Goal: Task Accomplishment & Management: Manage account settings

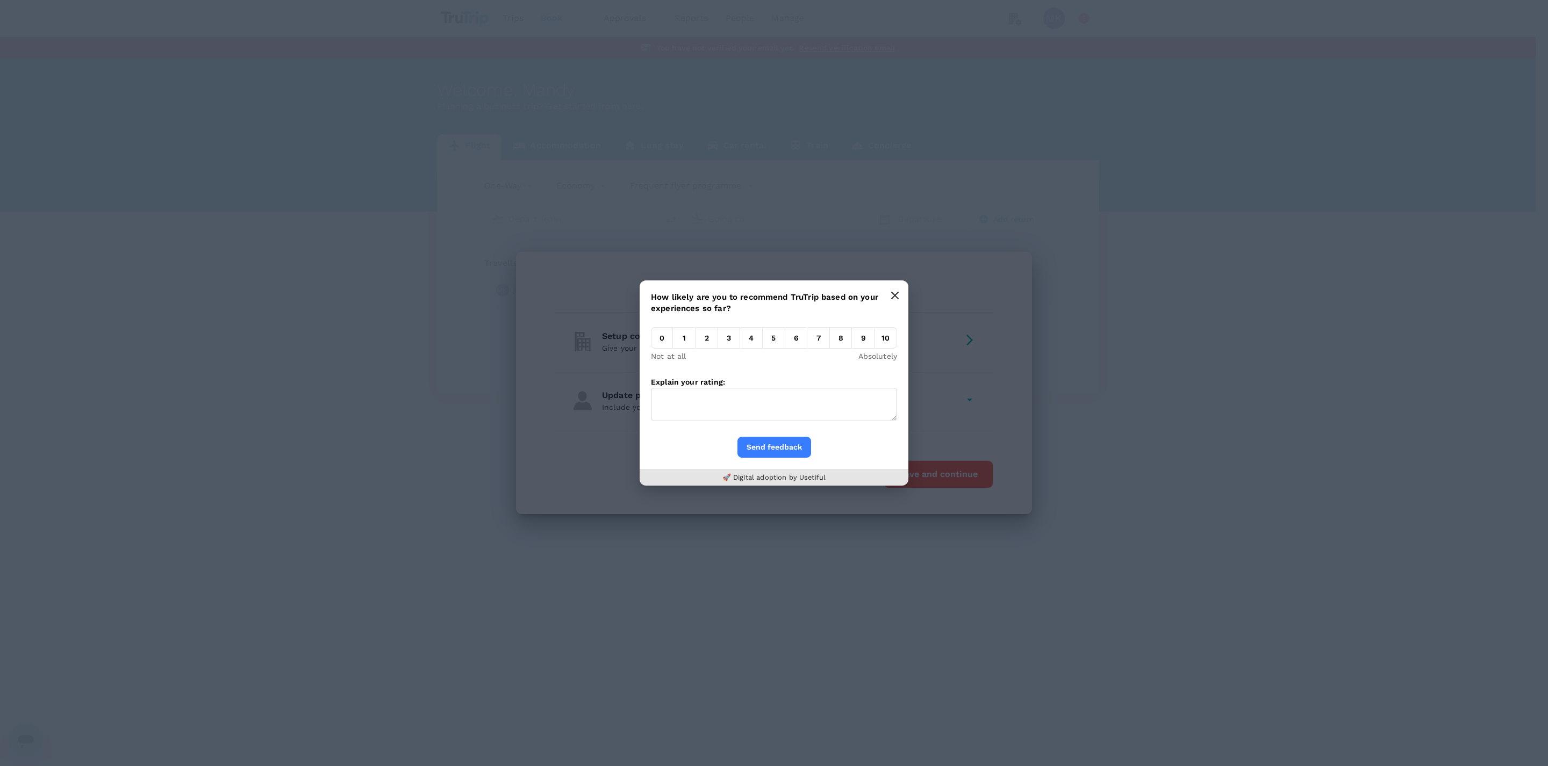
click at [895, 299] on icon "button" at bounding box center [894, 295] width 9 height 9
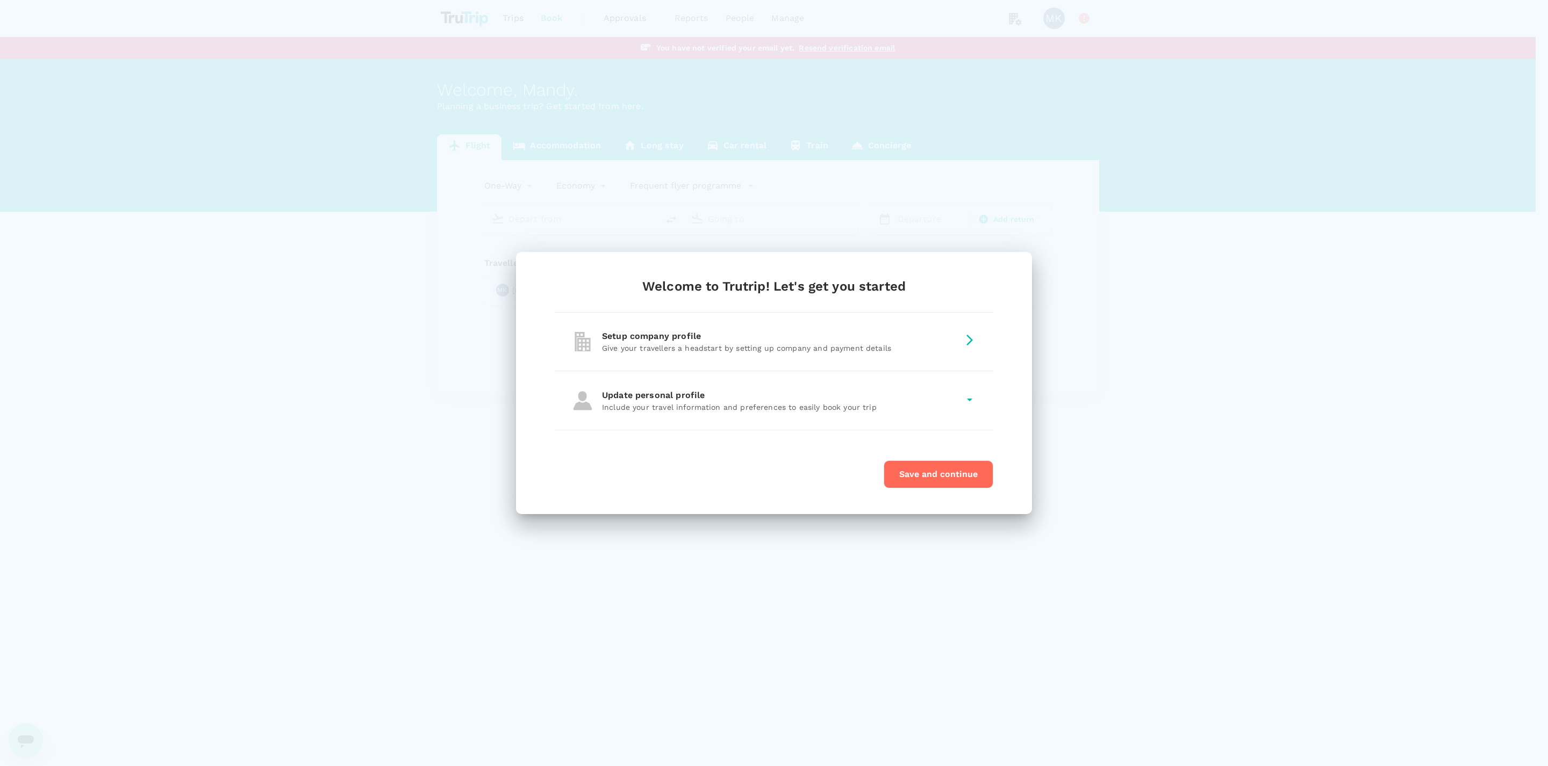
click at [858, 347] on p "Give your travellers a headstart by setting up company and payment details" at bounding box center [780, 348] width 357 height 11
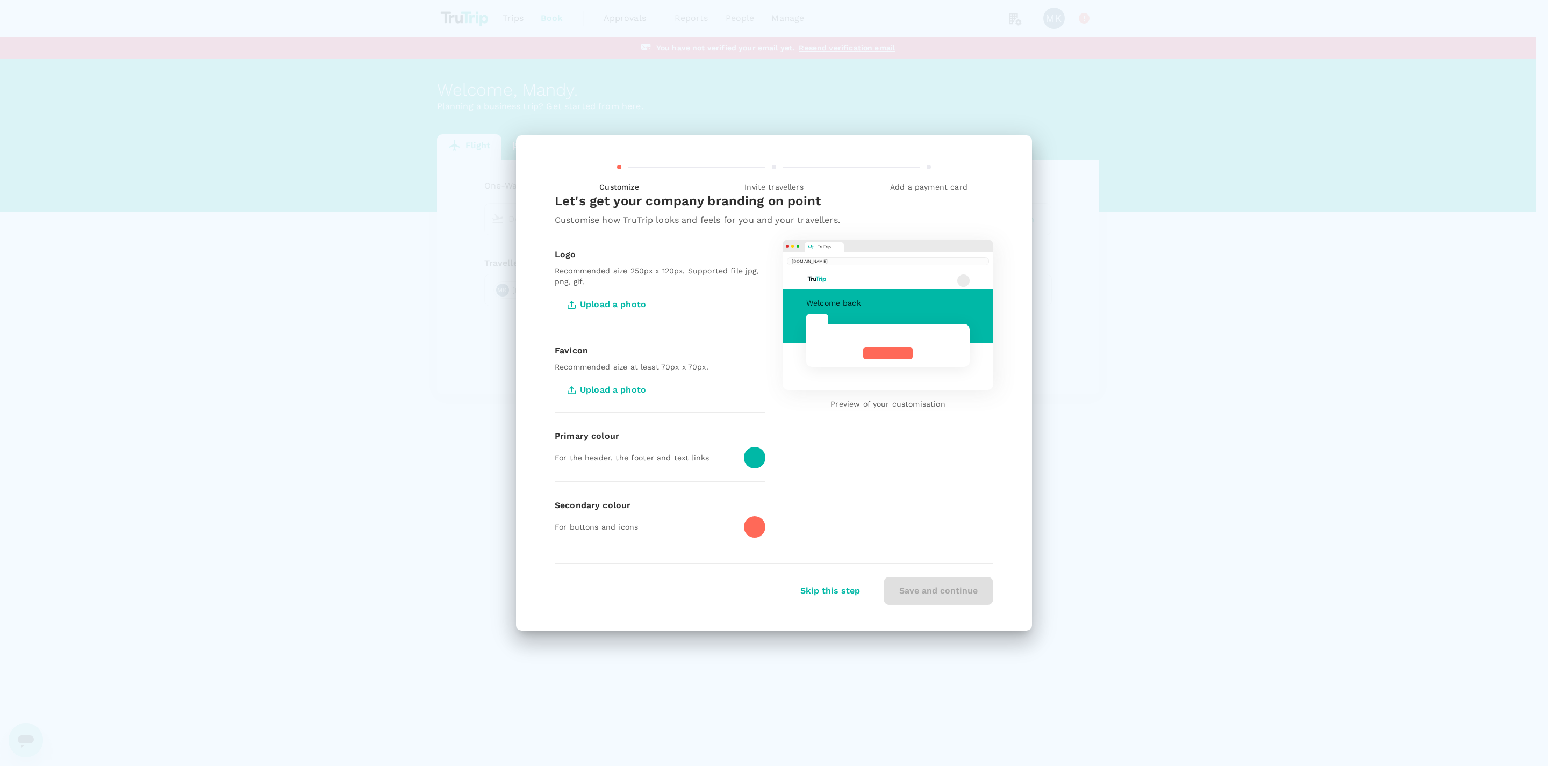
click at [612, 300] on span "Upload a photo" at bounding box center [608, 304] width 106 height 27
click at [0, 0] on input "Upload a photo" at bounding box center [0, 0] width 0 height 0
click at [616, 305] on span "Upload a photo" at bounding box center [608, 304] width 106 height 27
click at [0, 0] on input "Upload a photo" at bounding box center [0, 0] width 0 height 0
click at [597, 301] on span "Upload a photo" at bounding box center [608, 304] width 106 height 27
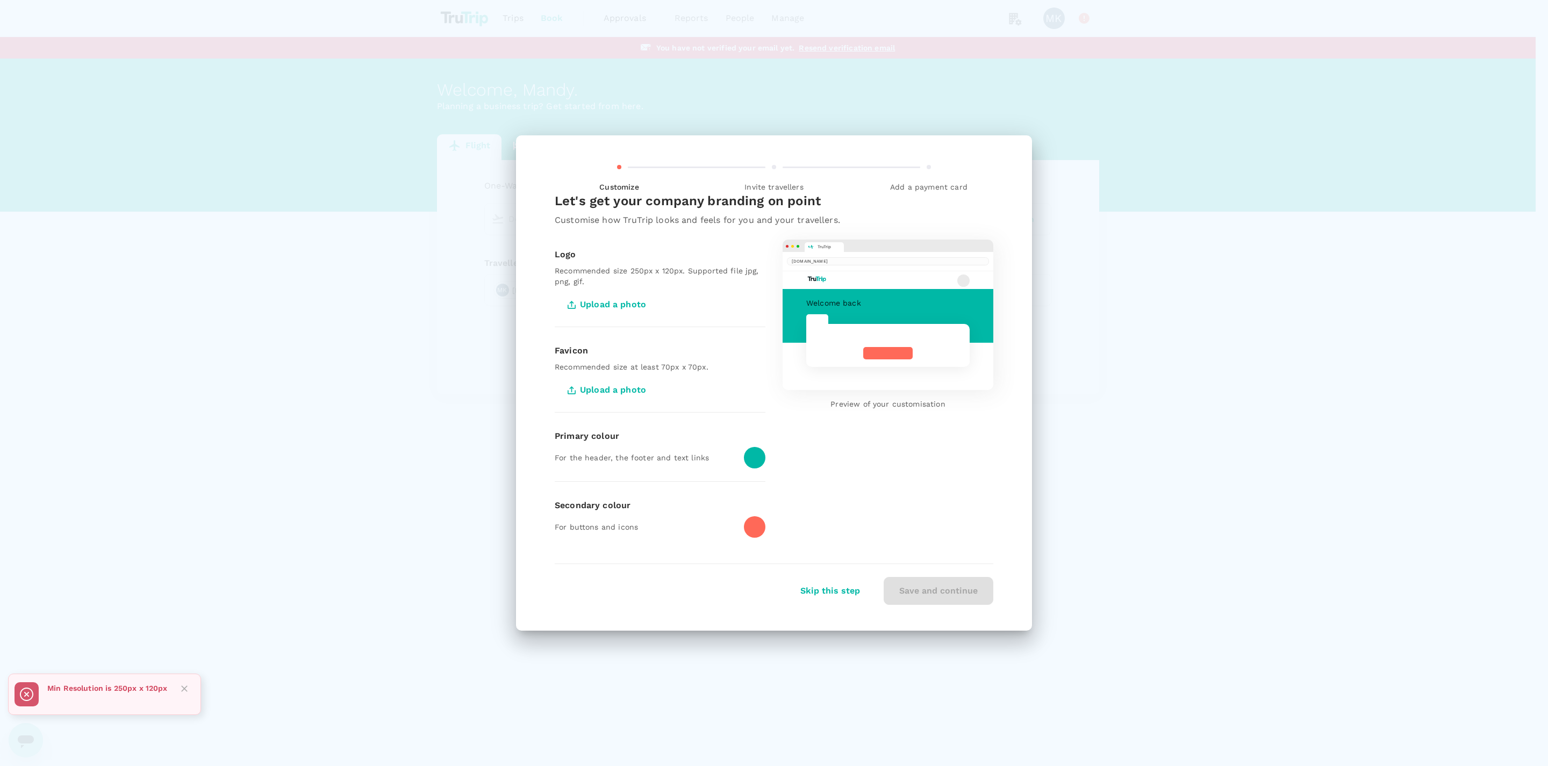
click at [0, 0] on input "Upload a photo" at bounding box center [0, 0] width 0 height 0
click at [613, 300] on span "Upload a photo" at bounding box center [608, 304] width 106 height 27
click at [0, 0] on input "Upload a photo" at bounding box center [0, 0] width 0 height 0
click at [629, 301] on span "Upload a photo" at bounding box center [608, 304] width 106 height 27
click at [0, 0] on input "Upload a photo" at bounding box center [0, 0] width 0 height 0
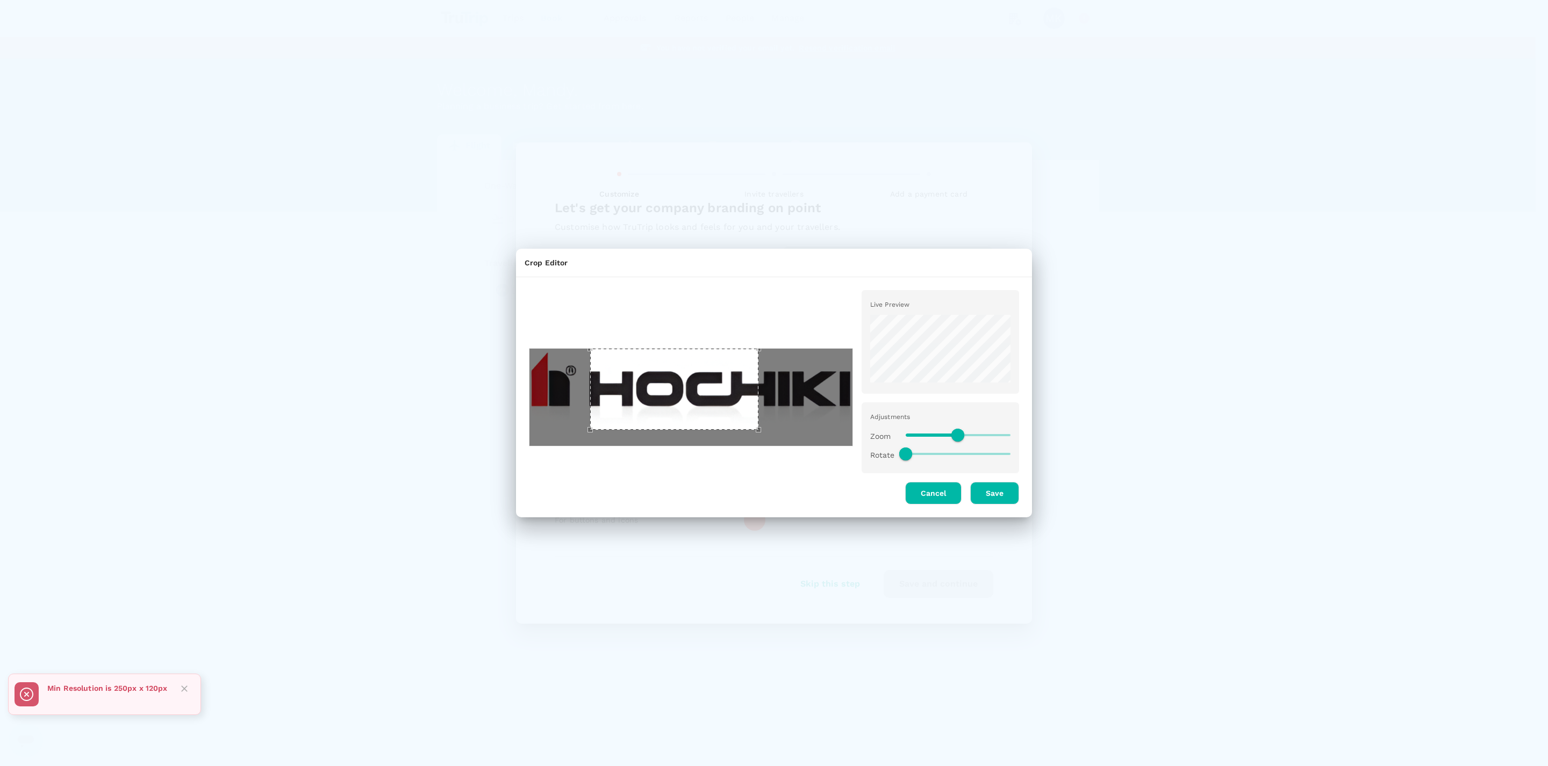
click at [527, 329] on div at bounding box center [686, 393] width 333 height 222
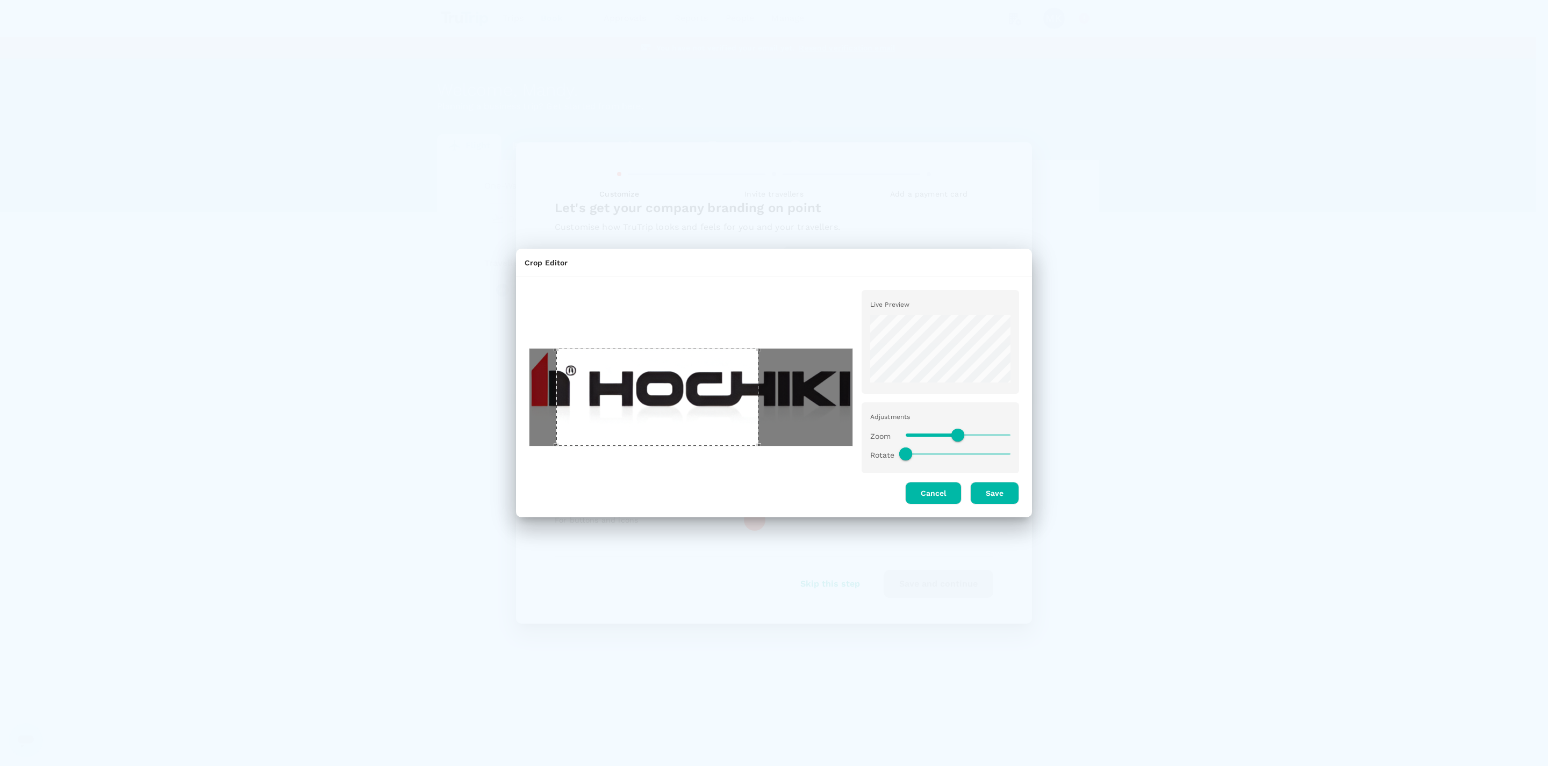
click at [366, 458] on div "Crop Editor Live Preview Adjustments Zoom Rotate Cancel Save" at bounding box center [774, 383] width 1548 height 766
drag, startPoint x: 957, startPoint y: 433, endPoint x: 943, endPoint y: 431, distance: 13.5
click at [943, 431] on span at bounding box center [939, 435] width 13 height 13
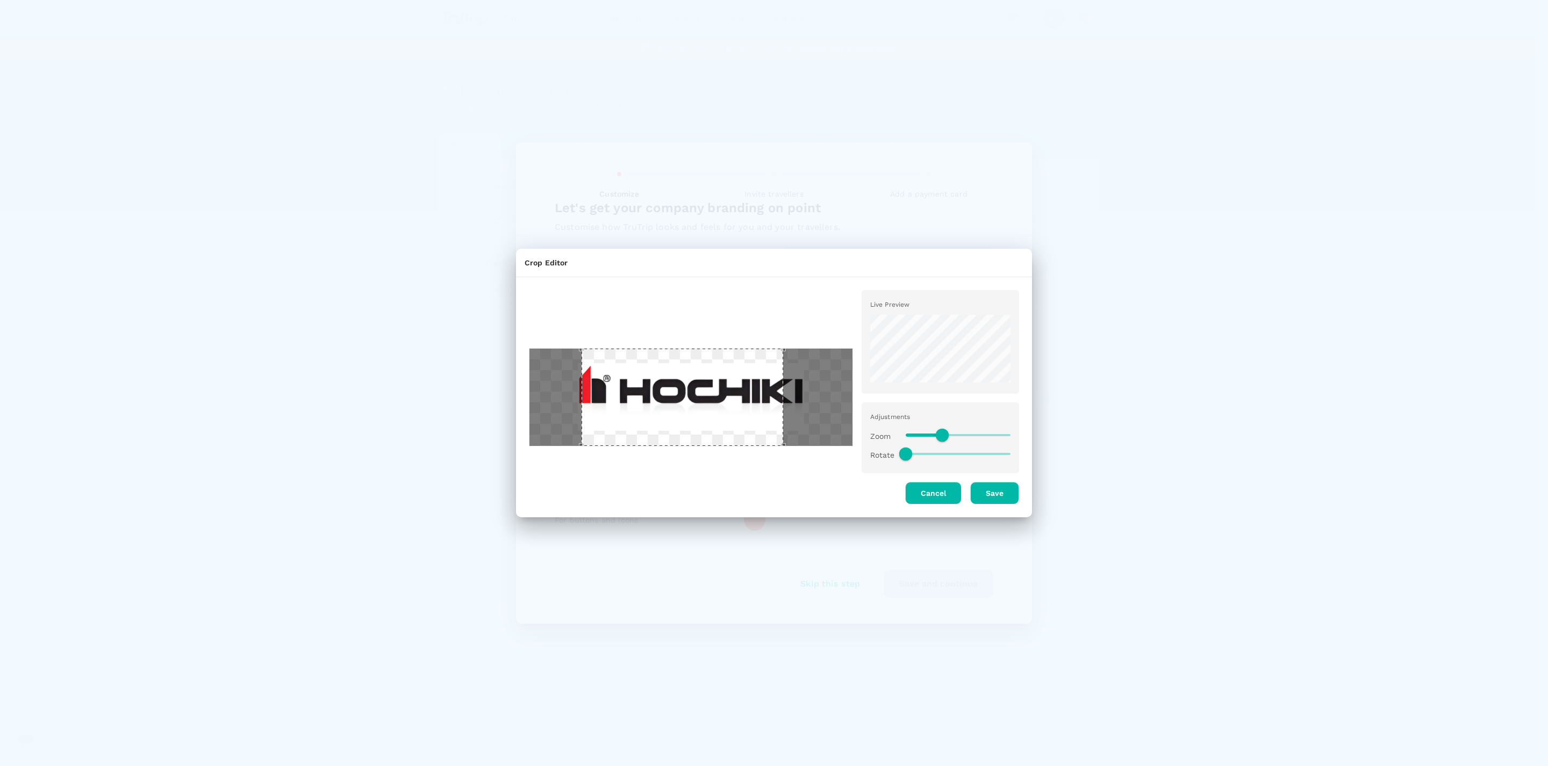
click at [642, 395] on div "Use the arrow keys to move the crop selection area" at bounding box center [682, 397] width 202 height 97
type input "0.55"
click at [934, 430] on span at bounding box center [933, 435] width 13 height 13
click at [653, 407] on div "Use the arrow keys to move the crop selection area" at bounding box center [692, 397] width 202 height 97
click at [1004, 497] on button "Save" at bounding box center [994, 493] width 49 height 23
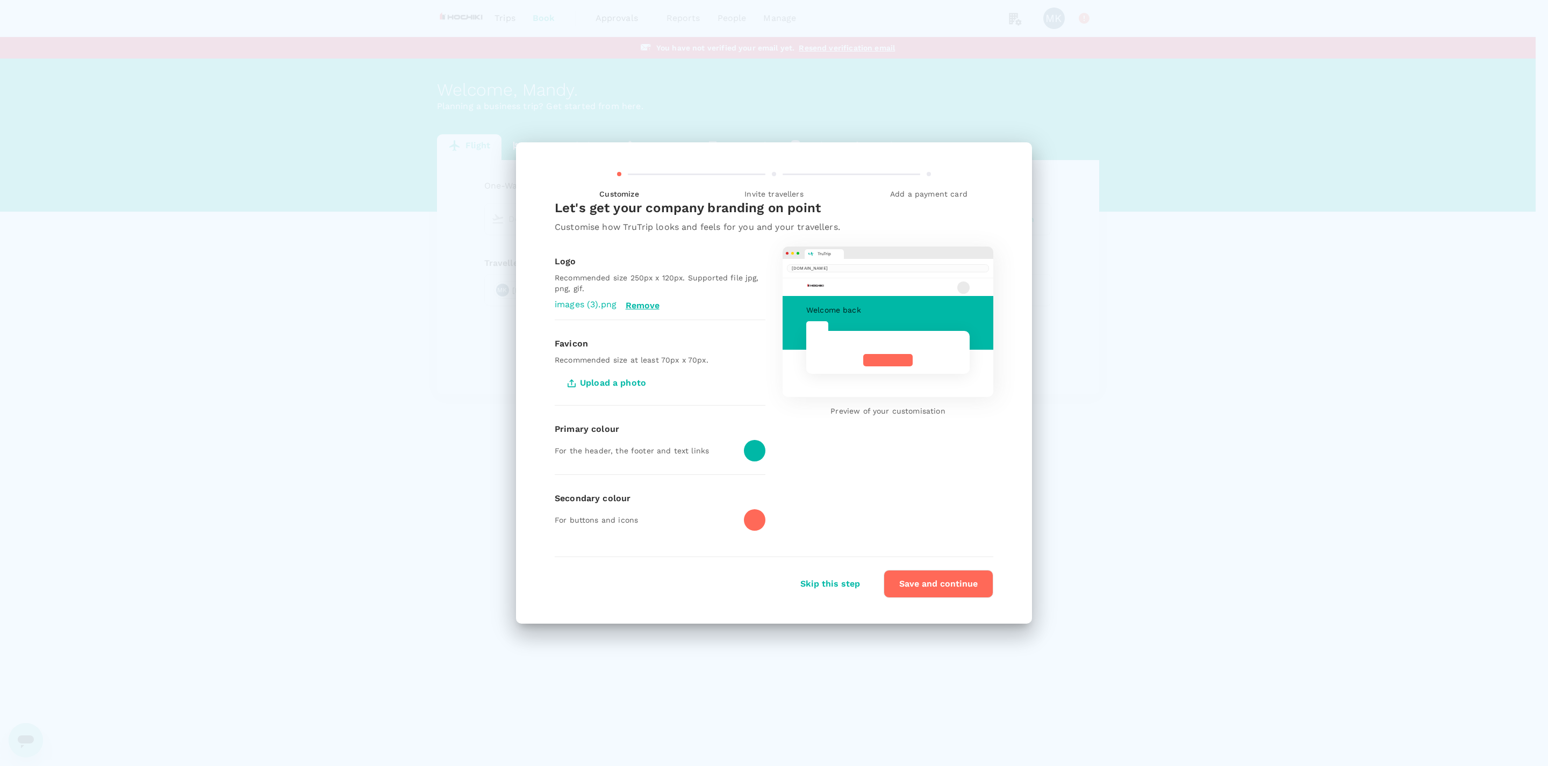
click at [758, 521] on div at bounding box center [754, 519] width 21 height 21
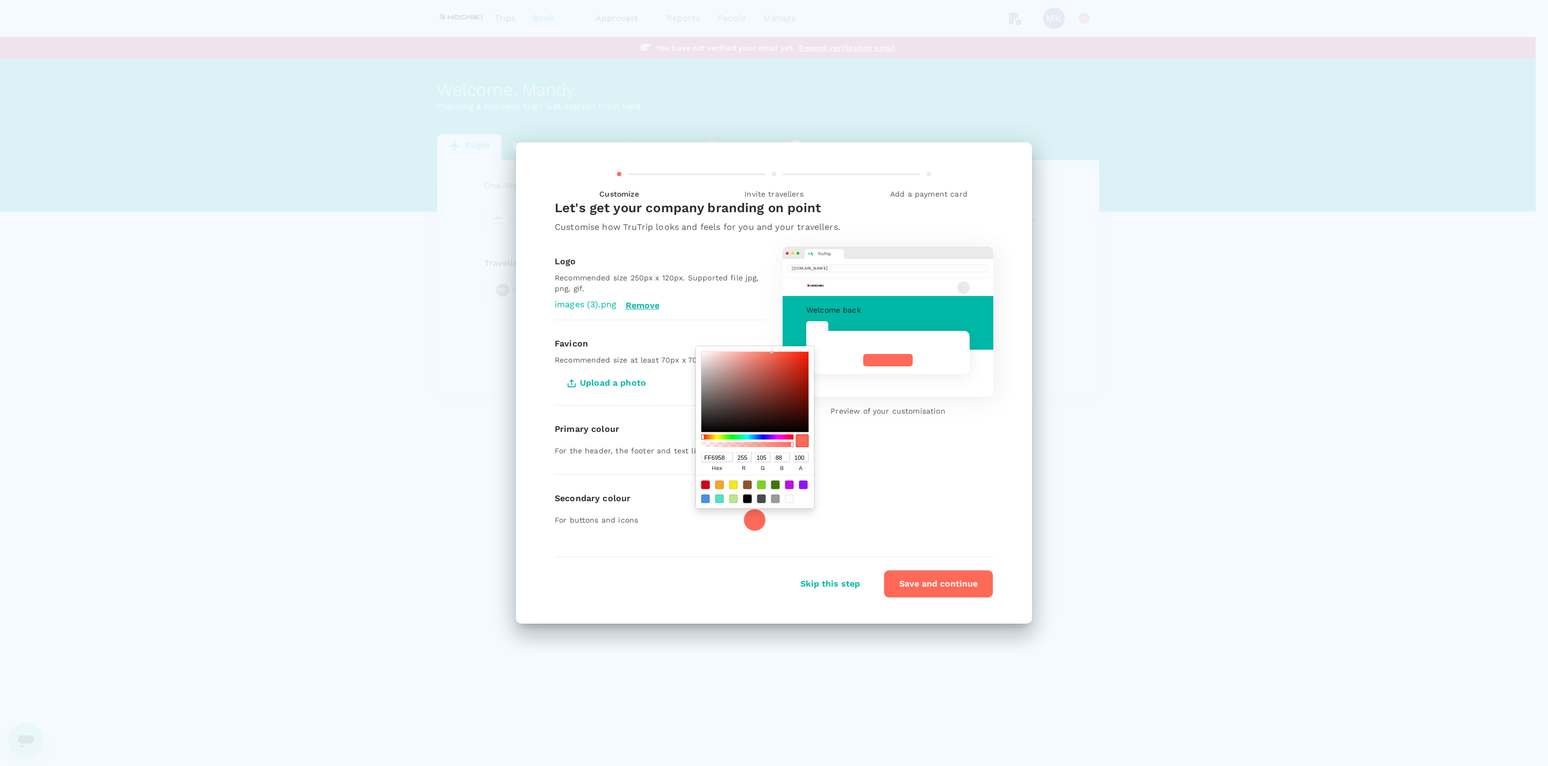
click at [721, 459] on input "FF6958" at bounding box center [717, 457] width 32 height 10
paste input "#E60019"
type input "#E60019"
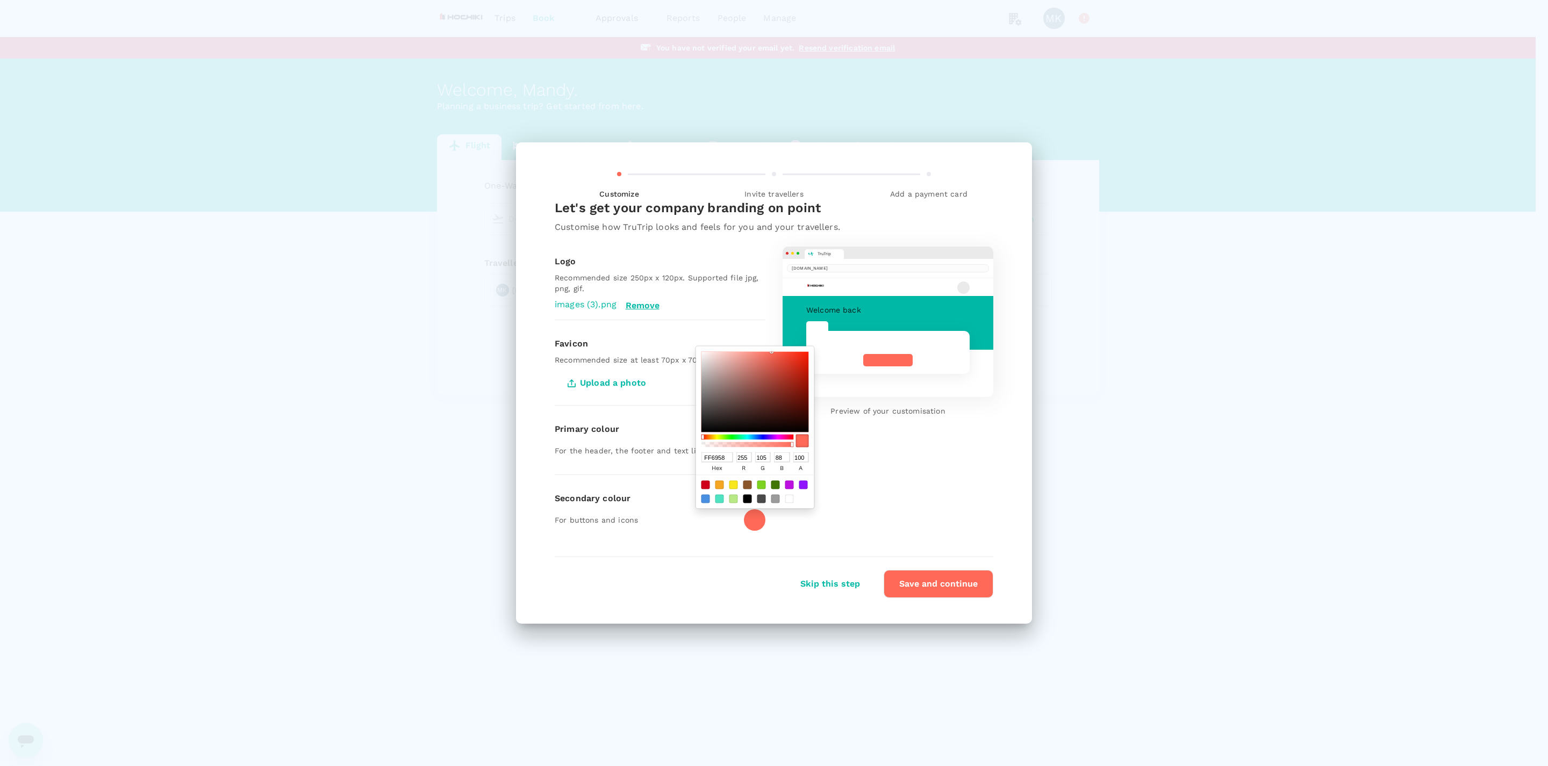
type input "230"
type input "0"
type input "25"
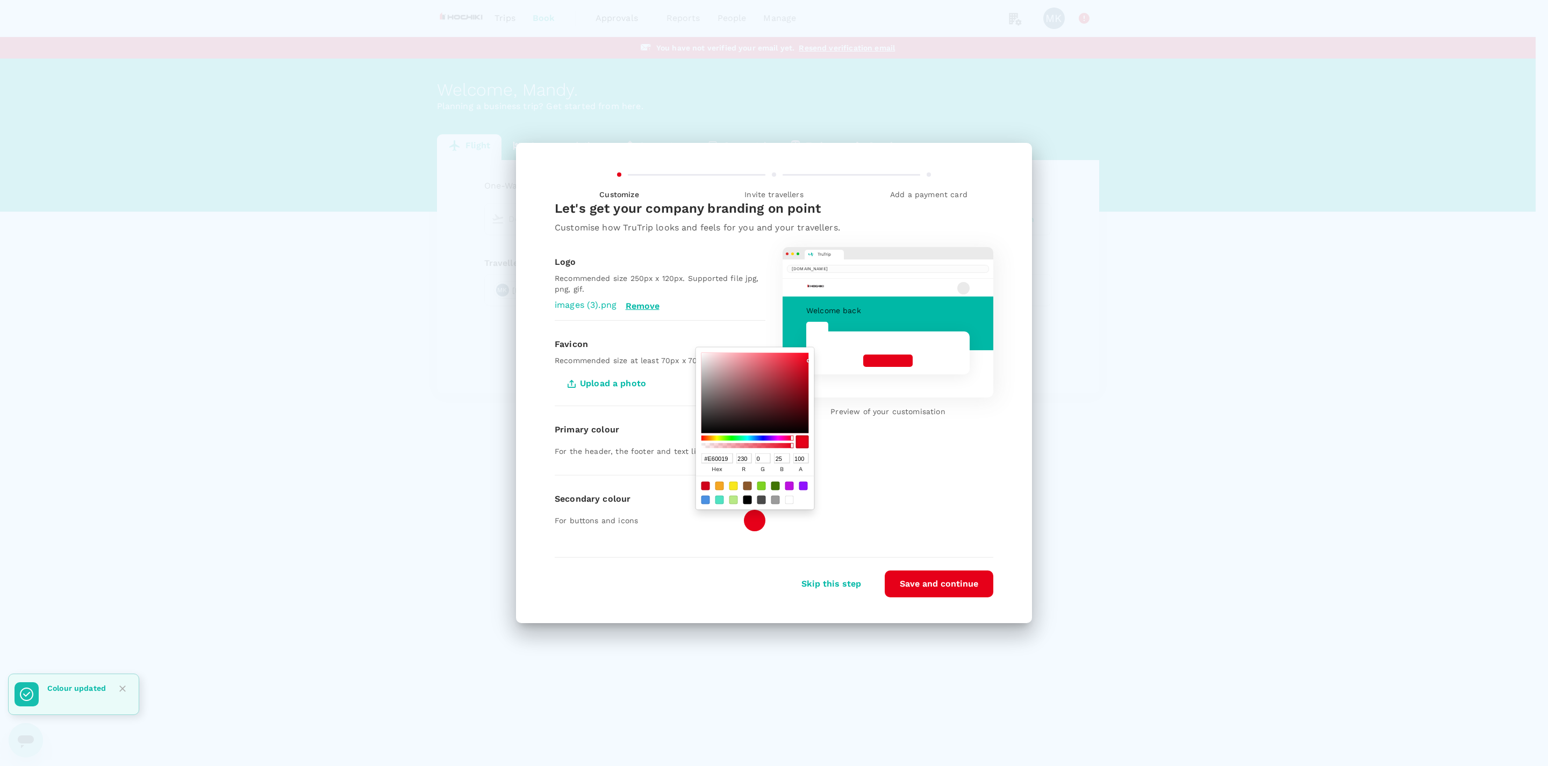
type input "E60019"
click at [904, 504] on div "TruTrip [DOMAIN_NAME] Welcome back Preview of your customisation" at bounding box center [879, 387] width 228 height 314
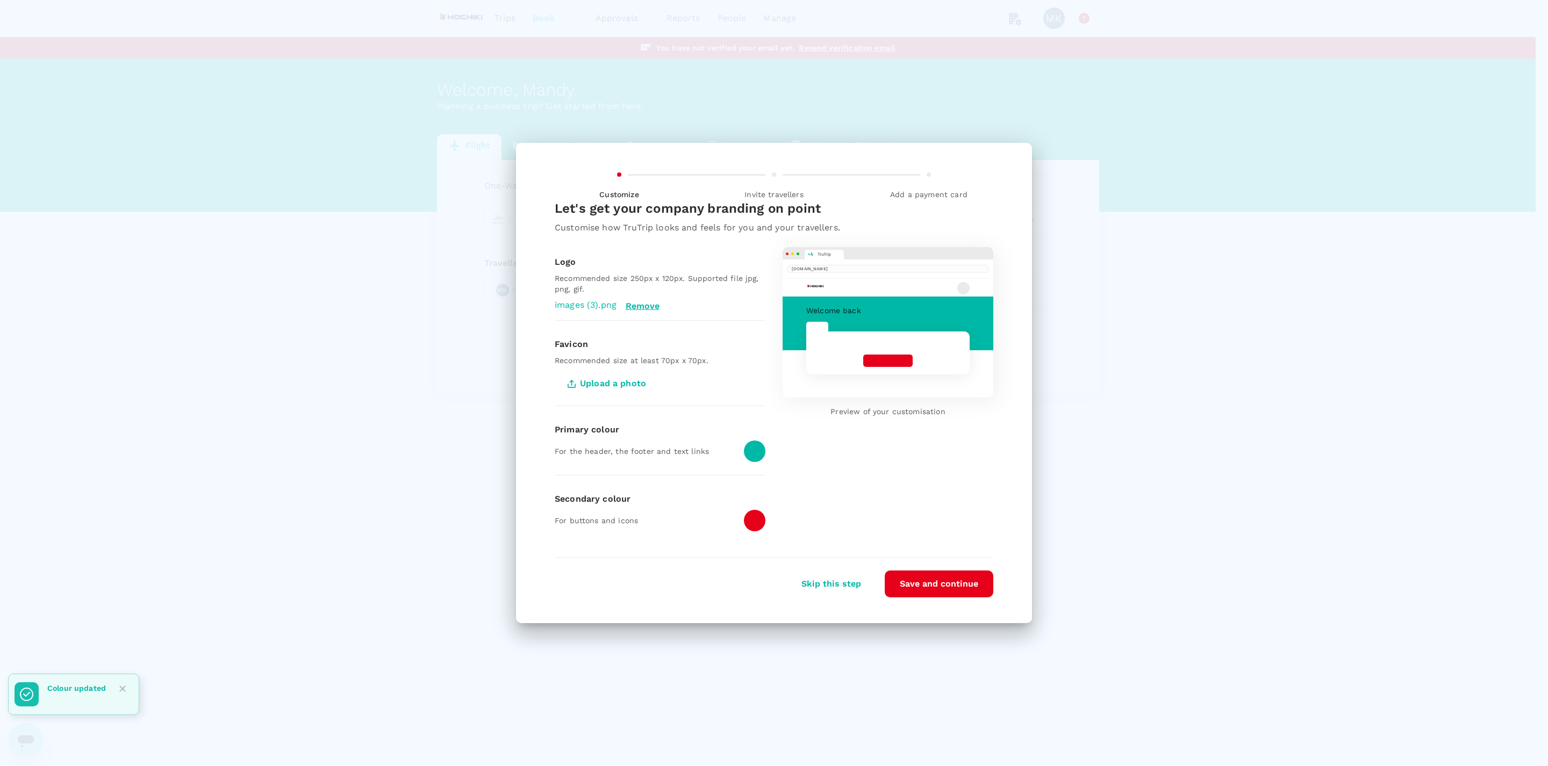
click at [750, 452] on div at bounding box center [754, 451] width 21 height 21
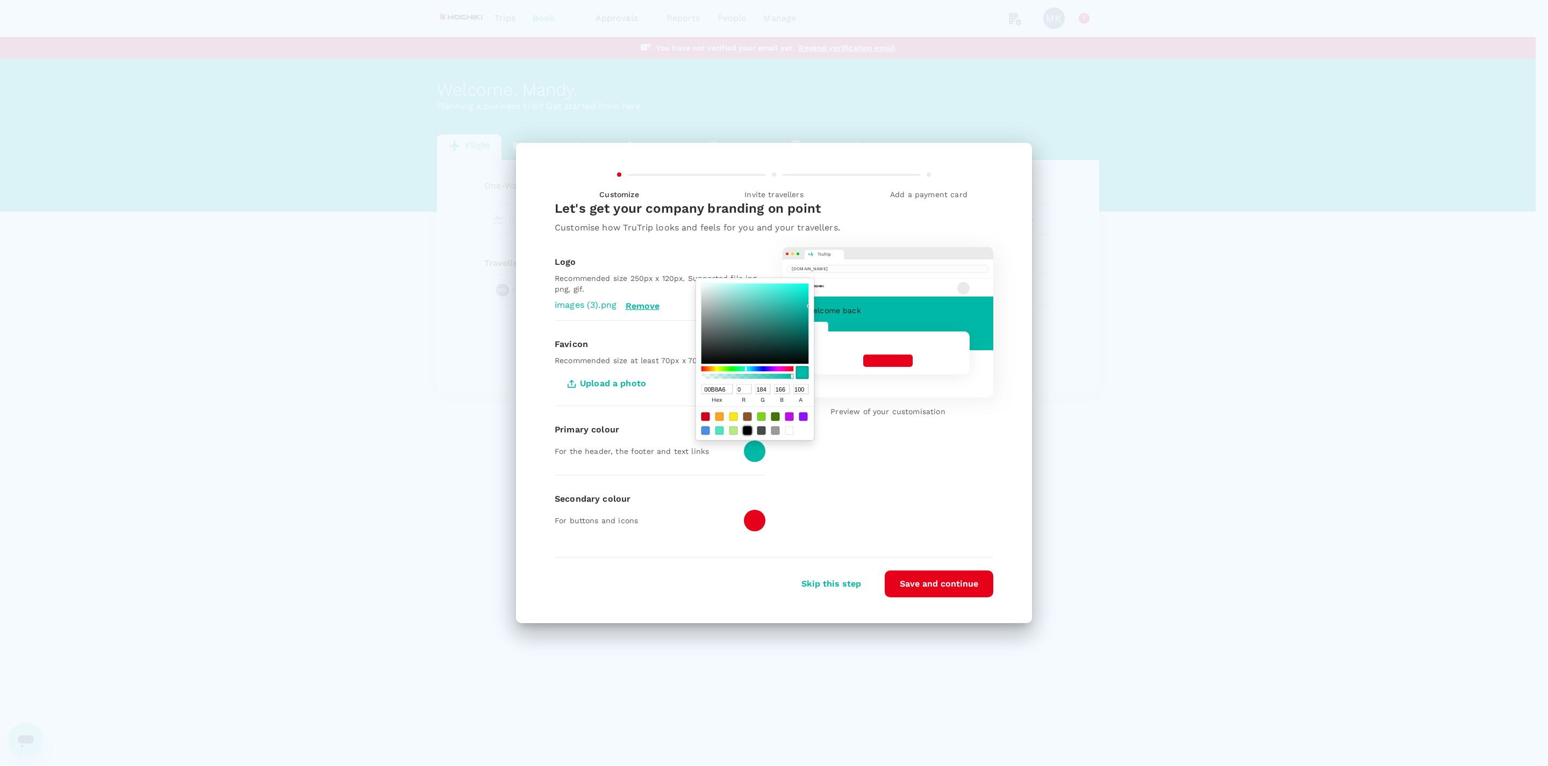
click at [745, 434] on div at bounding box center [747, 431] width 9 height 9
type input "000000"
type input "0"
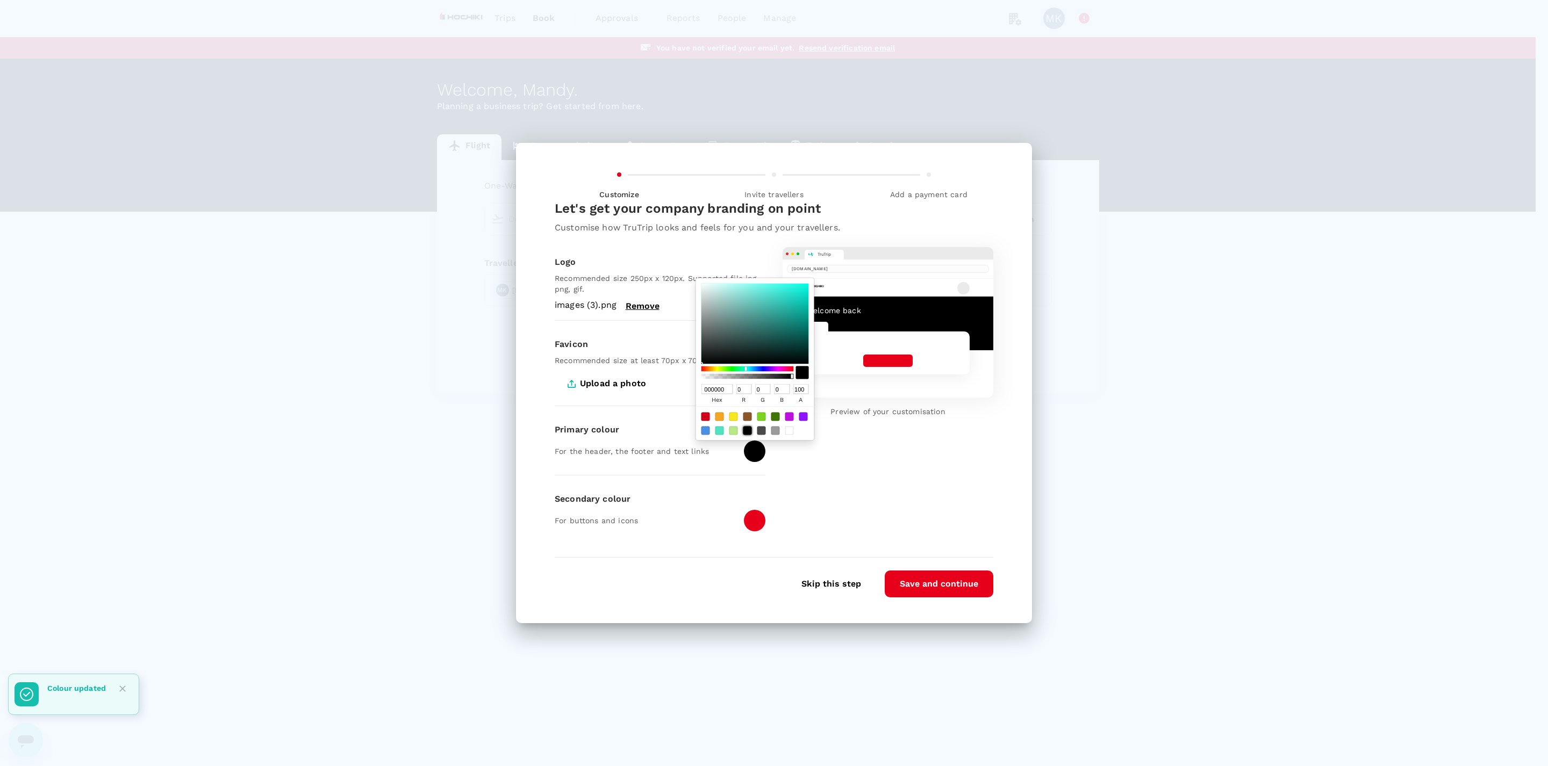
click at [914, 580] on button "Save and continue" at bounding box center [939, 584] width 109 height 27
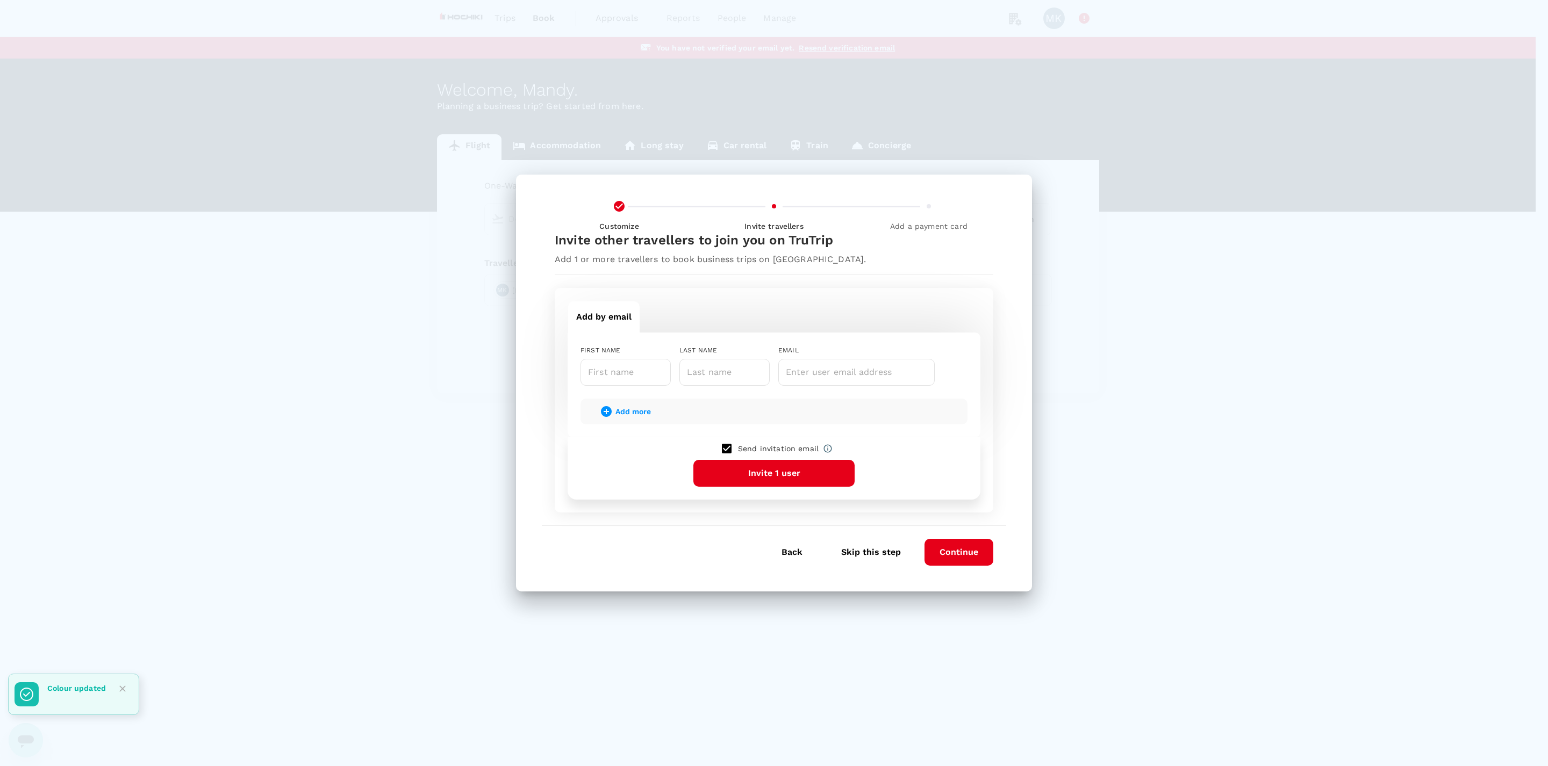
click at [883, 548] on button "Skip this step" at bounding box center [871, 552] width 90 height 27
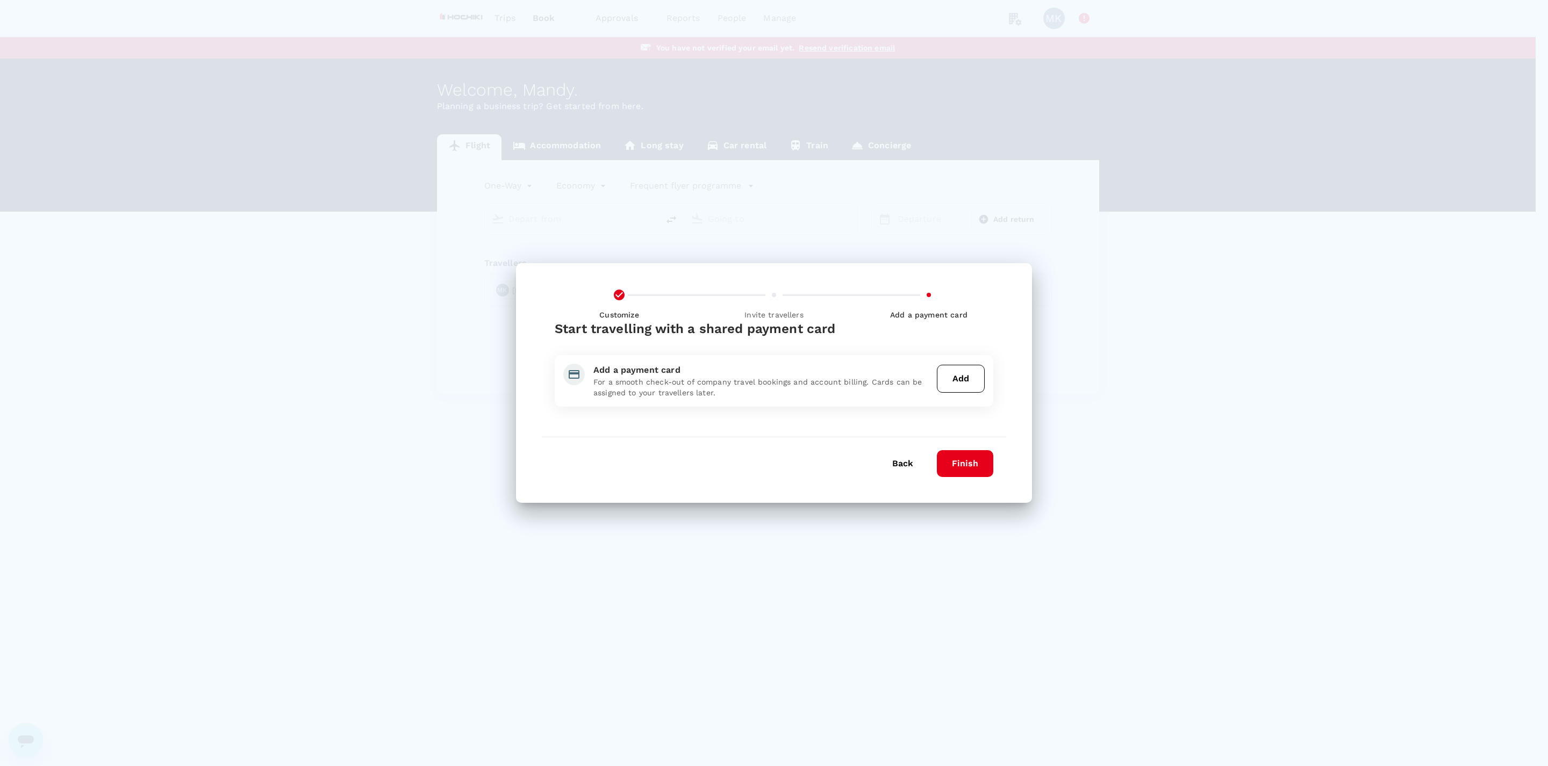
click at [977, 458] on button "Finish" at bounding box center [965, 463] width 56 height 27
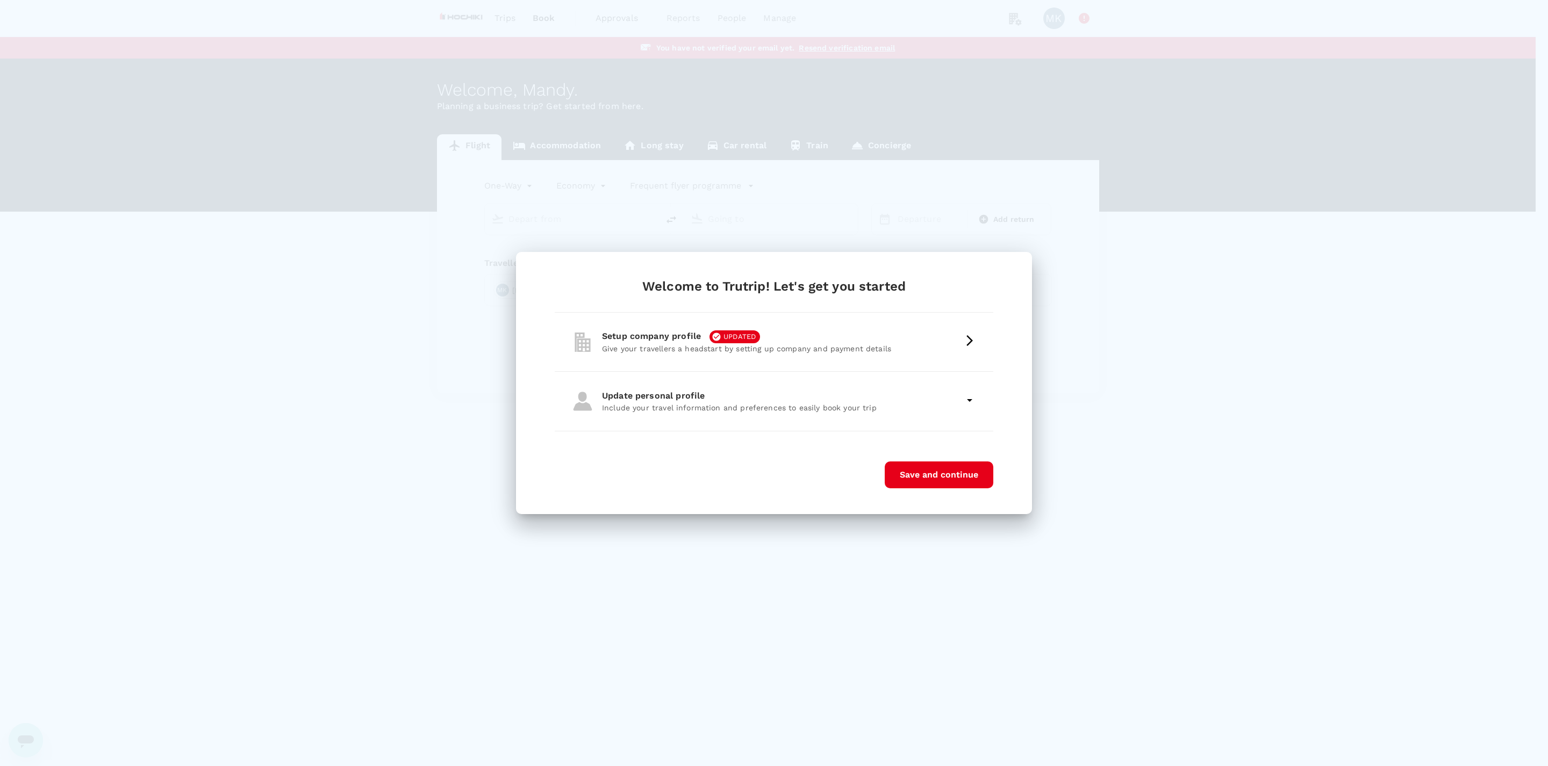
click at [958, 473] on button "Save and continue" at bounding box center [939, 475] width 109 height 27
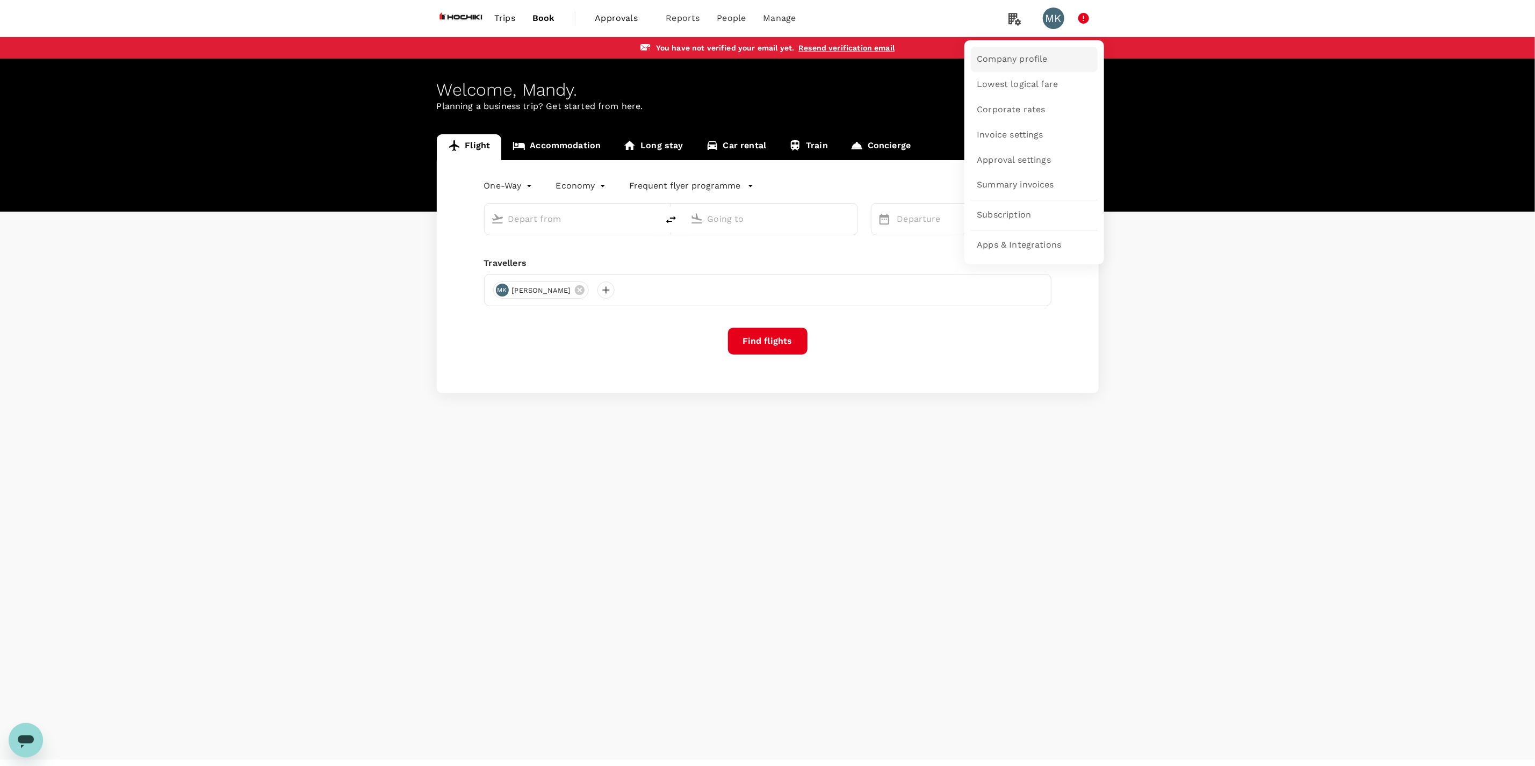
click at [1014, 52] on link "Company profile" at bounding box center [1034, 59] width 127 height 25
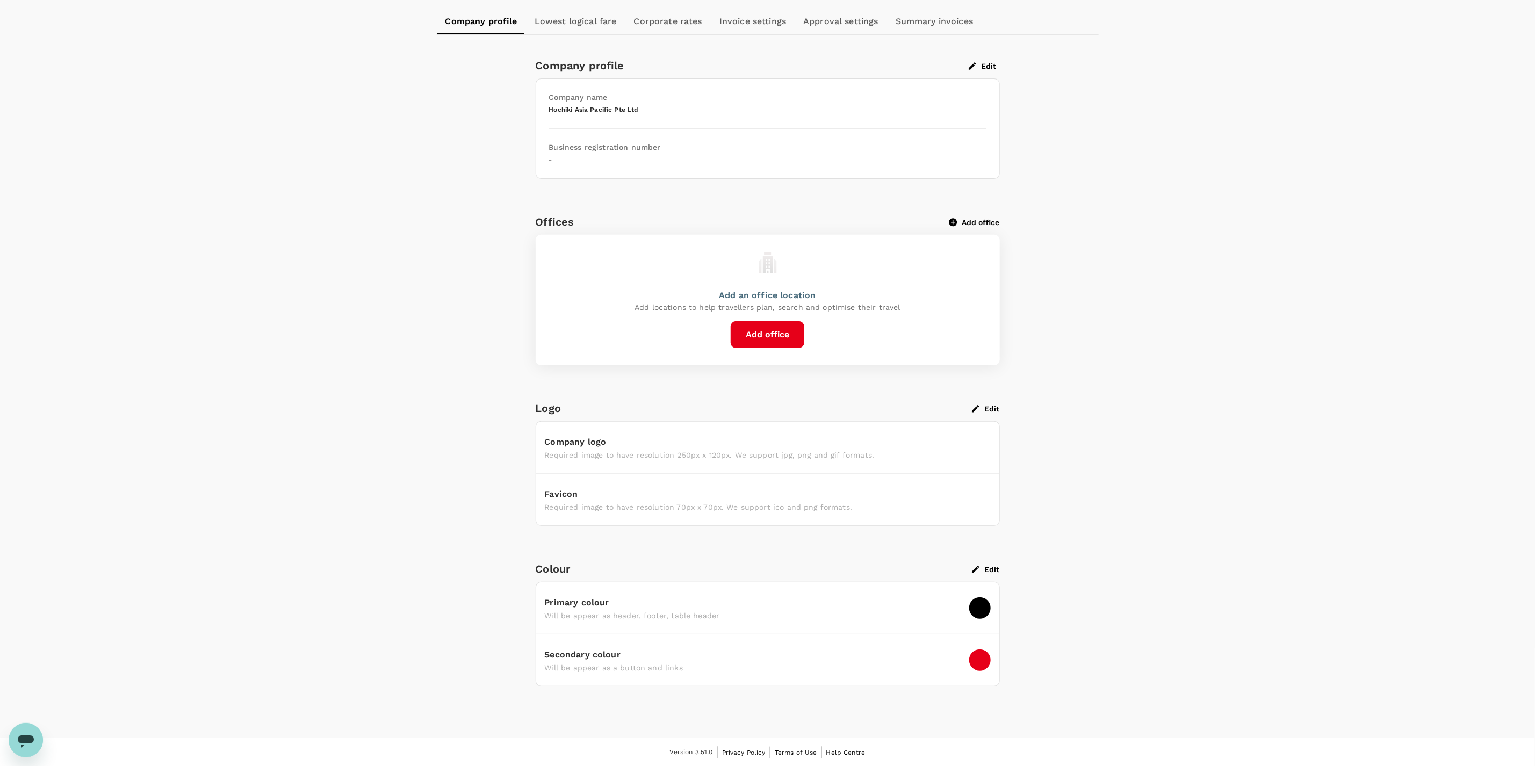
scroll to position [173, 0]
click at [989, 403] on button "Edit" at bounding box center [986, 408] width 28 height 10
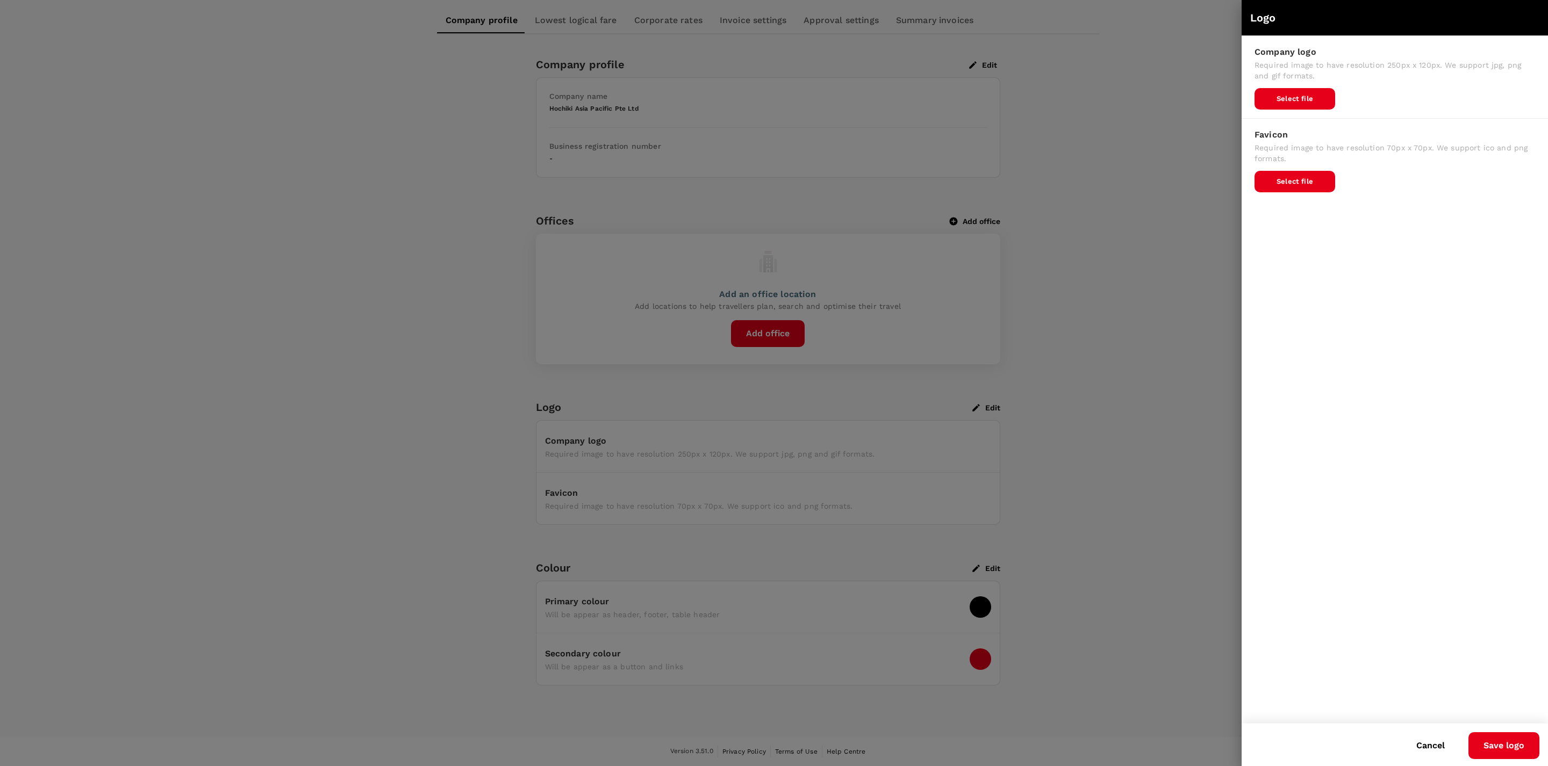
click at [1290, 168] on div "Favicon Required image to have resolution 70px x 70px. We support ico and png f…" at bounding box center [1394, 160] width 306 height 82
click at [1291, 174] on span "Select file" at bounding box center [1294, 181] width 81 height 21
click at [0, 0] on input "Select file" at bounding box center [0, 0] width 0 height 0
click at [1503, 744] on button "Save logo" at bounding box center [1503, 745] width 71 height 27
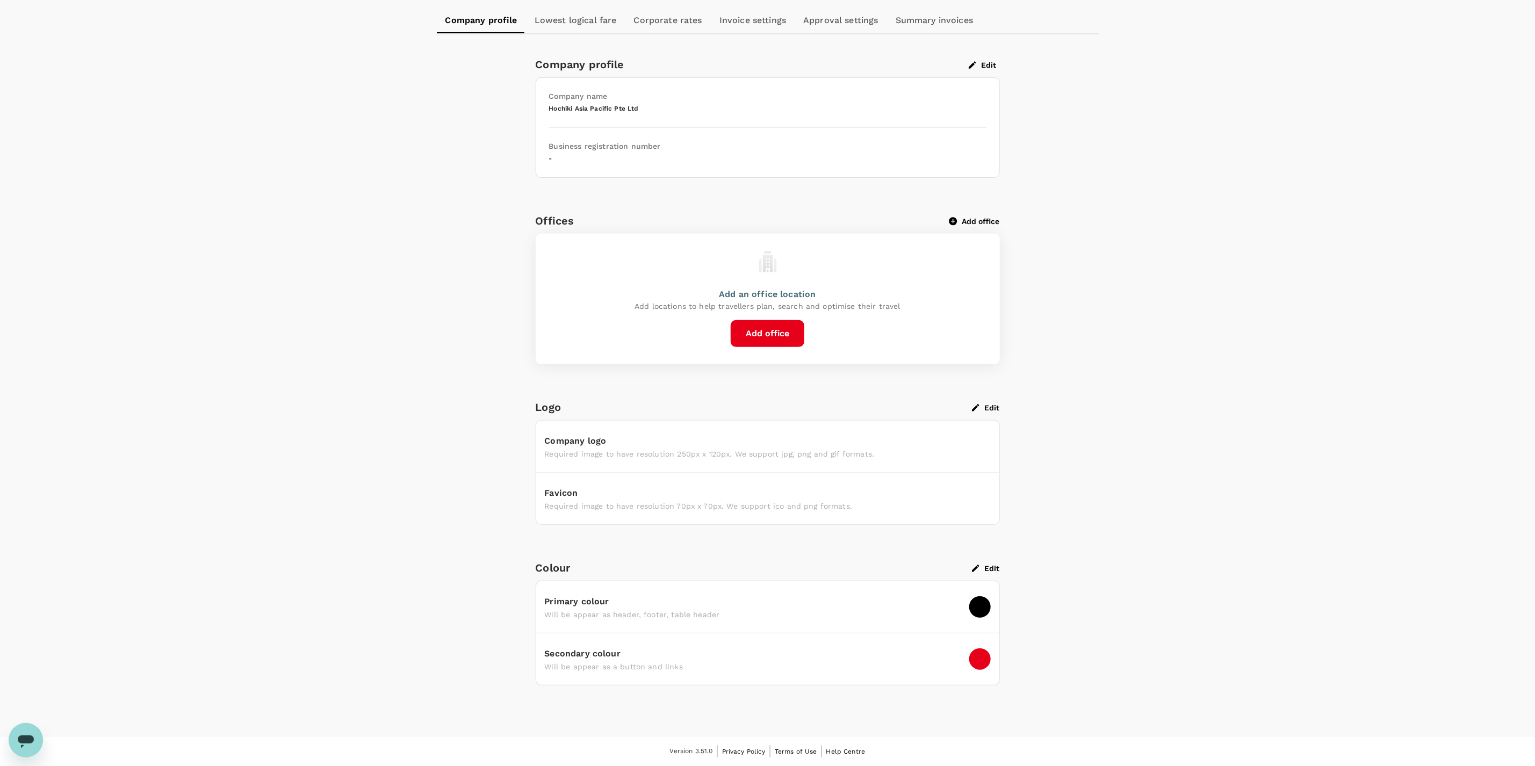
scroll to position [0, 0]
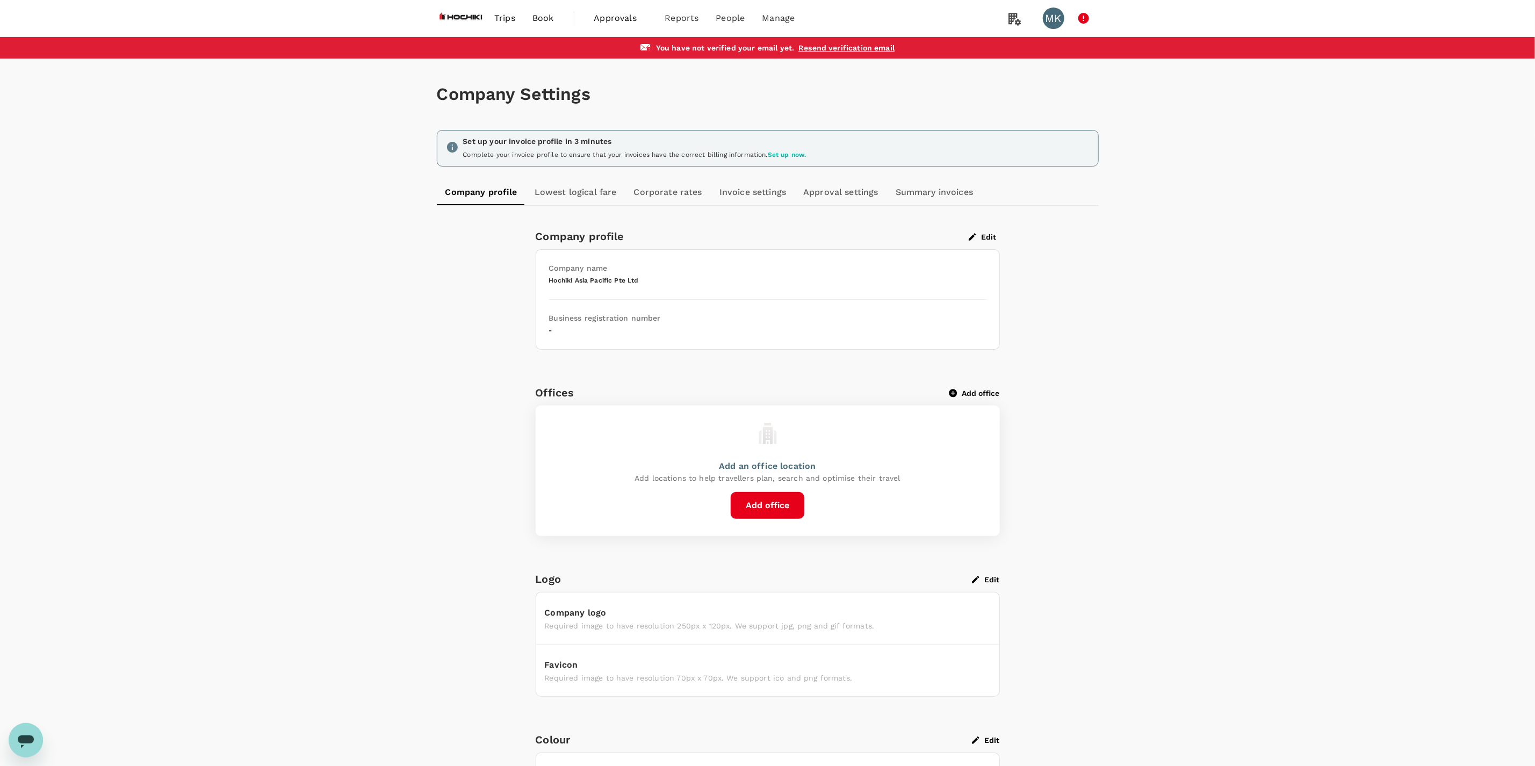
click at [764, 508] on button "Add office" at bounding box center [768, 505] width 74 height 27
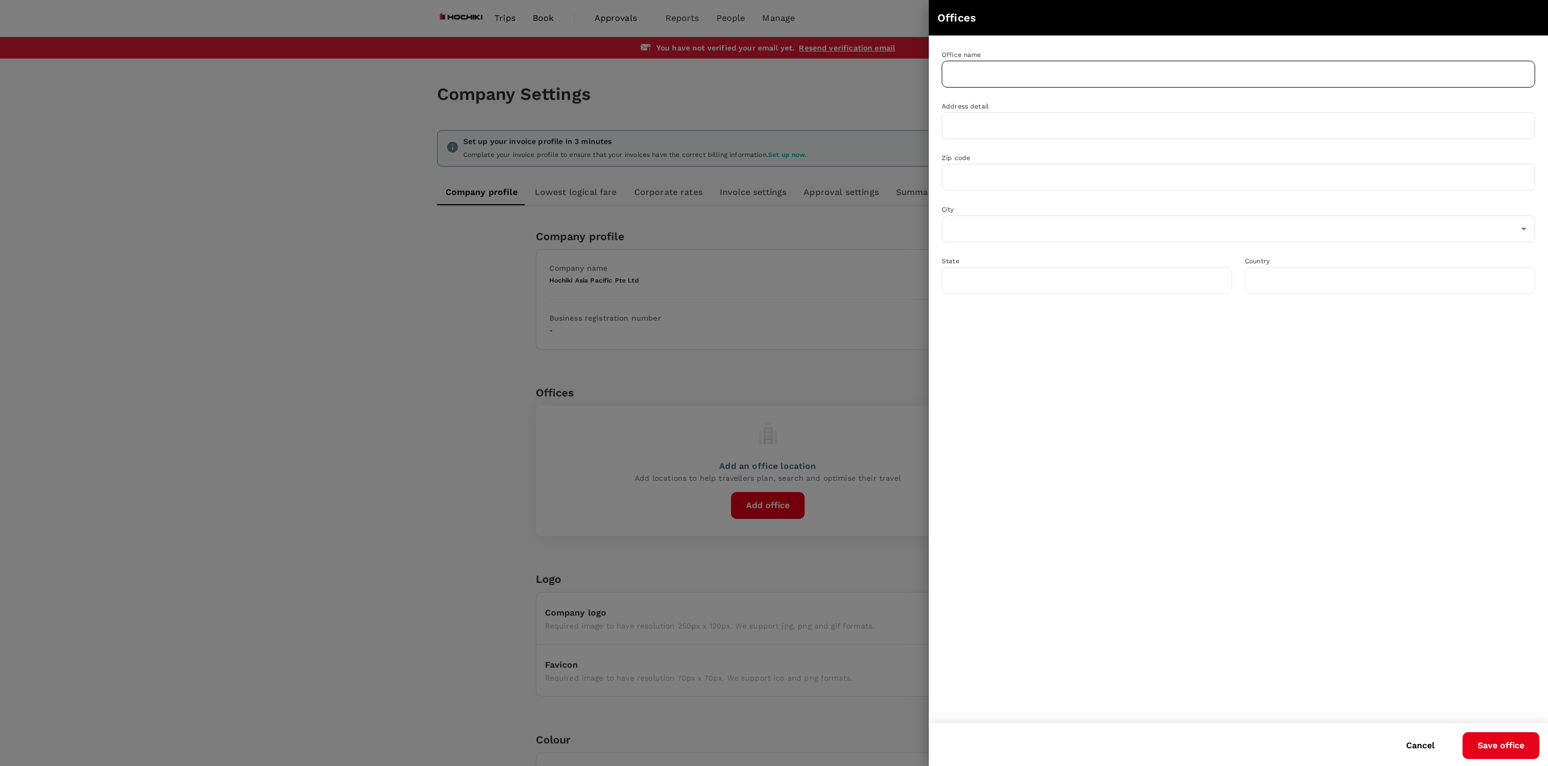
click at [997, 74] on input "text" at bounding box center [1237, 74] width 593 height 27
type input "Hochiki Asia Pacific Pte Ltd"
click at [1011, 126] on input "text" at bounding box center [1237, 125] width 593 height 27
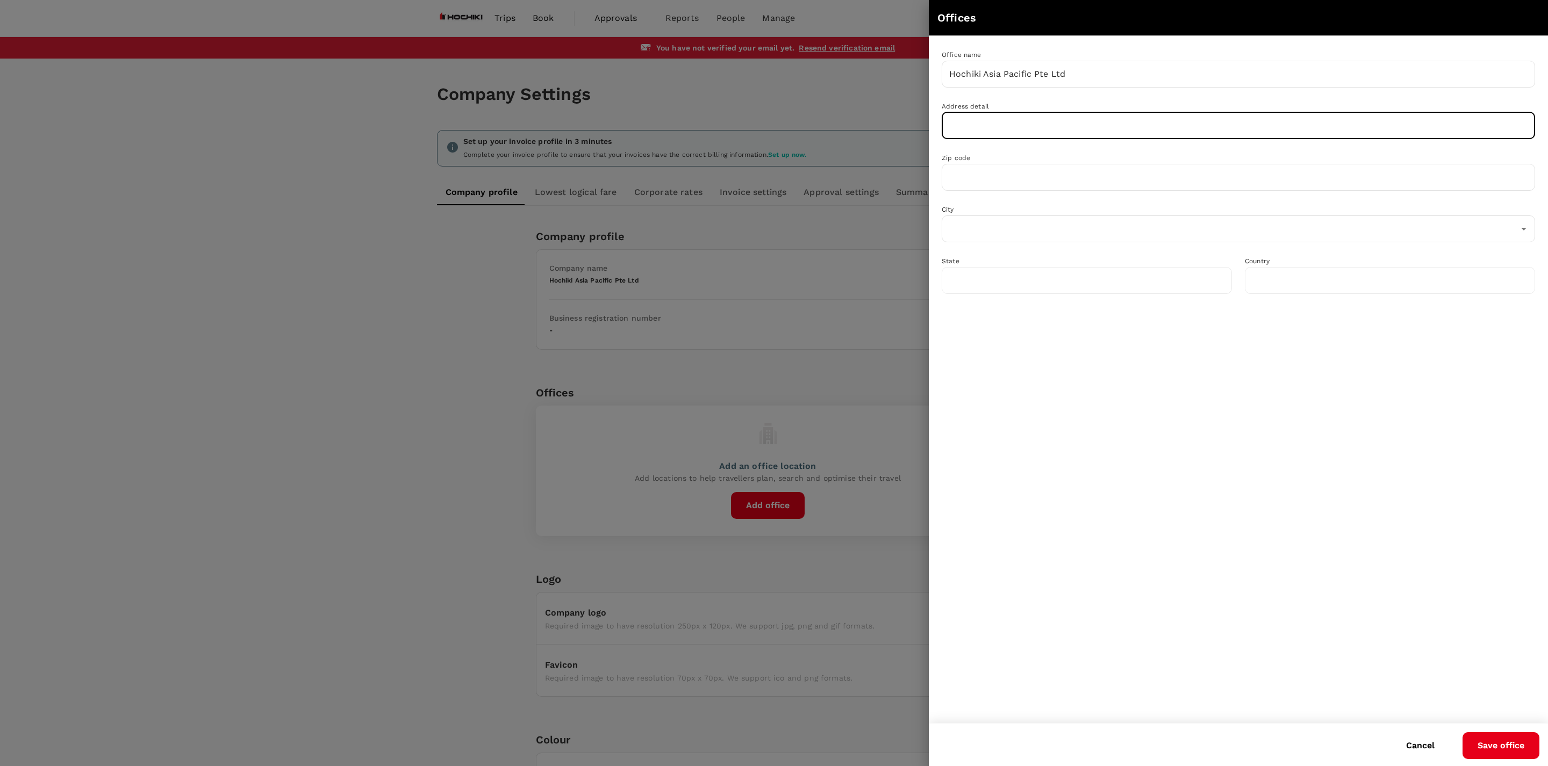
click at [1030, 123] on input "text" at bounding box center [1237, 125] width 593 height 27
paste input "[STREET_ADDRESS]"
click at [1058, 130] on input "[STREET_ADDRESS]" at bounding box center [1237, 125] width 593 height 27
paste input "[PERSON_NAME][GEOGRAPHIC_DATA]"
type input "[STREET_ADDRESS][PERSON_NAME]"
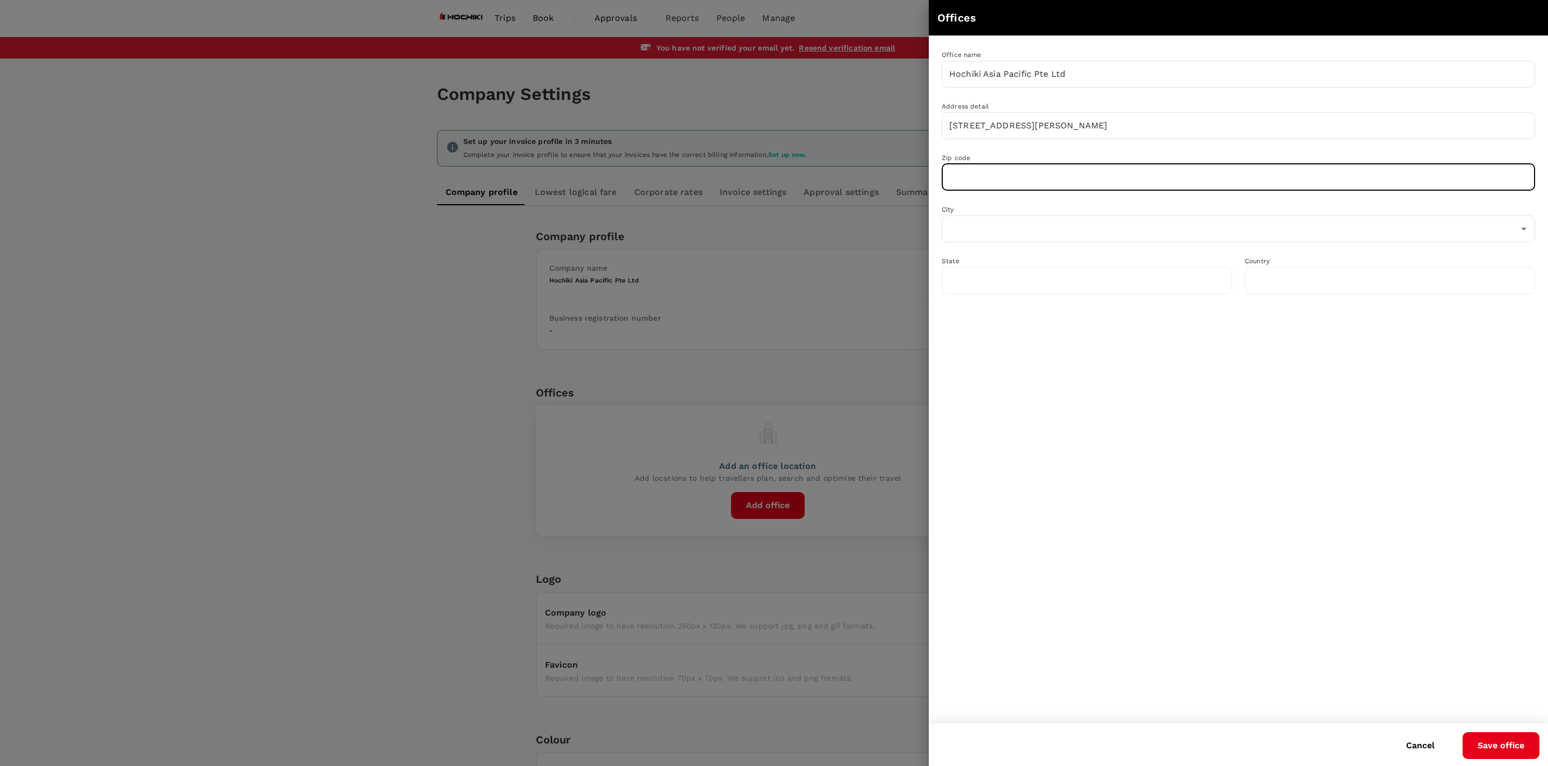
click at [987, 181] on input "text" at bounding box center [1237, 177] width 593 height 27
click at [1040, 178] on input "text" at bounding box center [1237, 177] width 593 height 27
paste input "408832"
type input "408832"
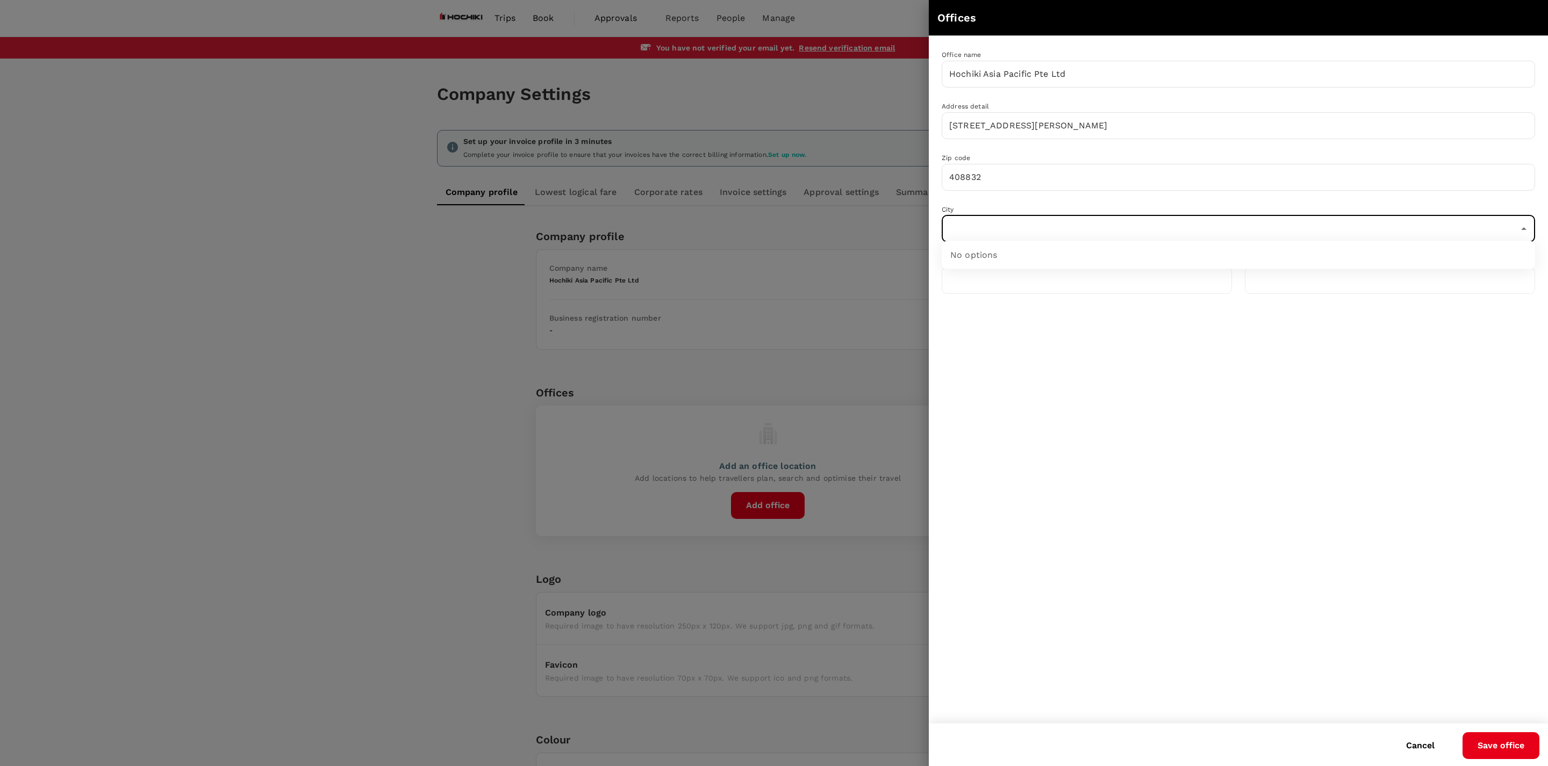
click at [1045, 221] on input "text" at bounding box center [1229, 229] width 567 height 20
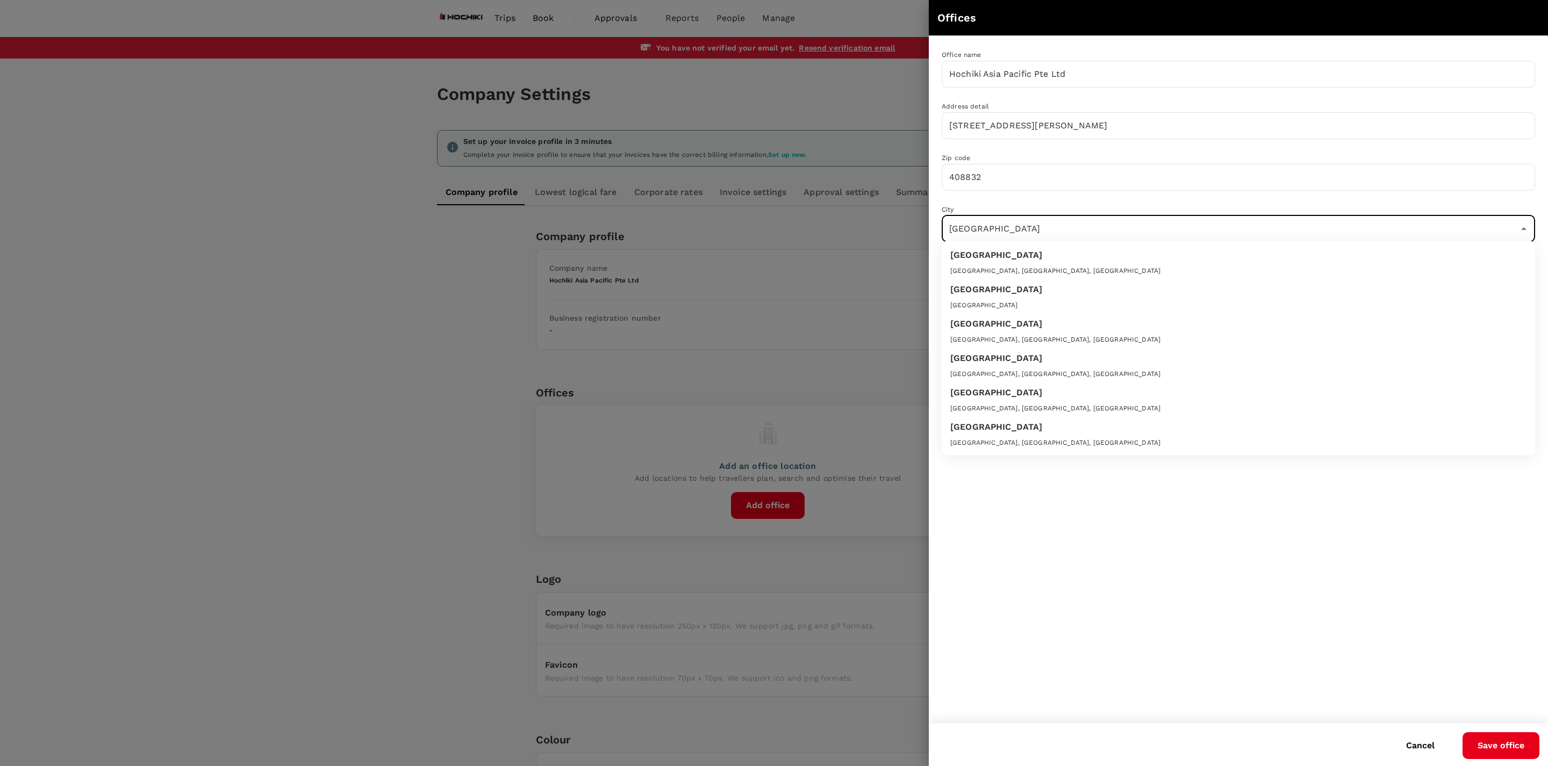
click at [1016, 308] on div "[GEOGRAPHIC_DATA]" at bounding box center [1238, 305] width 576 height 11
type input "[GEOGRAPHIC_DATA]"
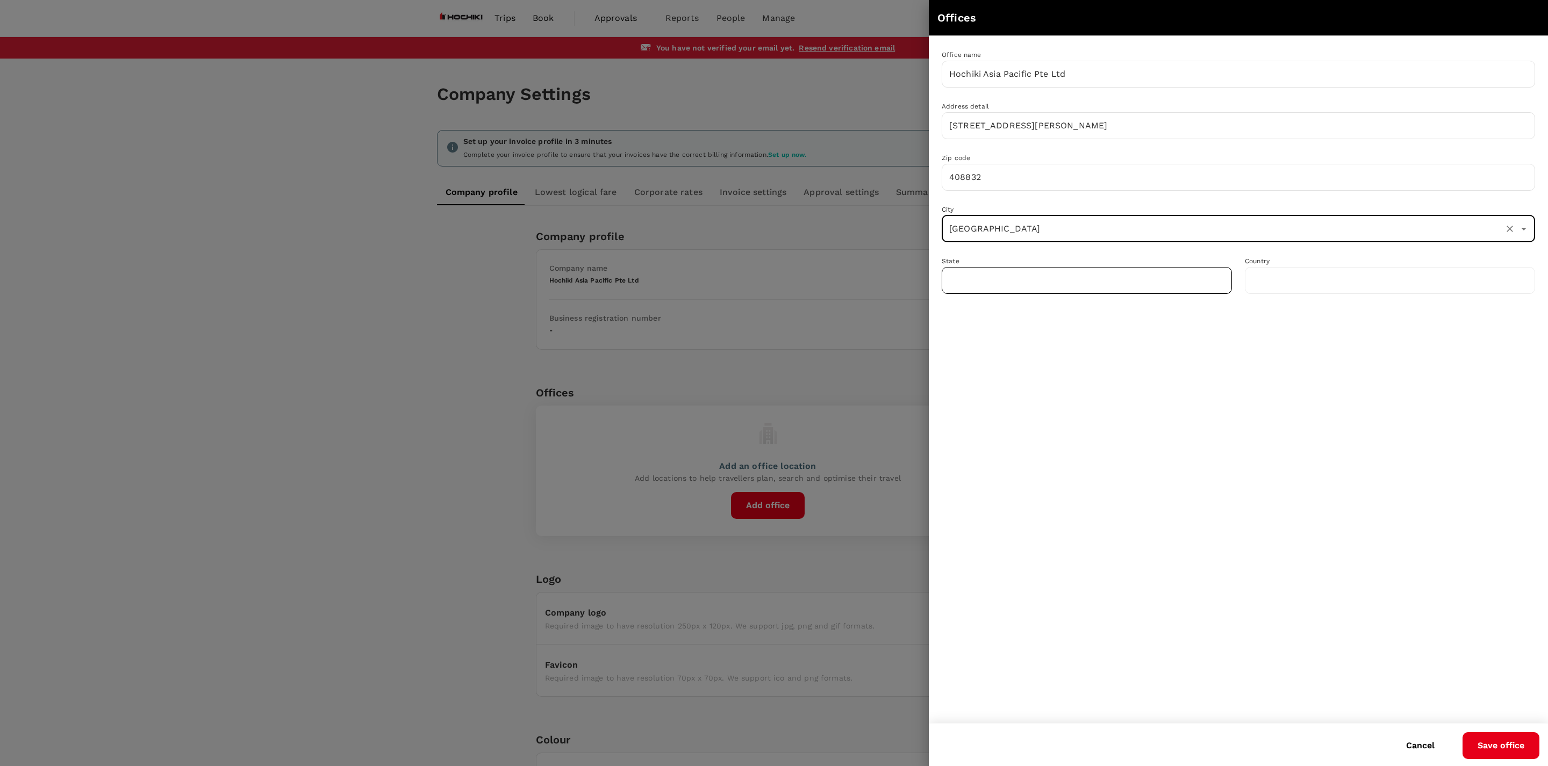
type input "[GEOGRAPHIC_DATA]"
click at [1518, 754] on button "Save office" at bounding box center [1500, 745] width 77 height 27
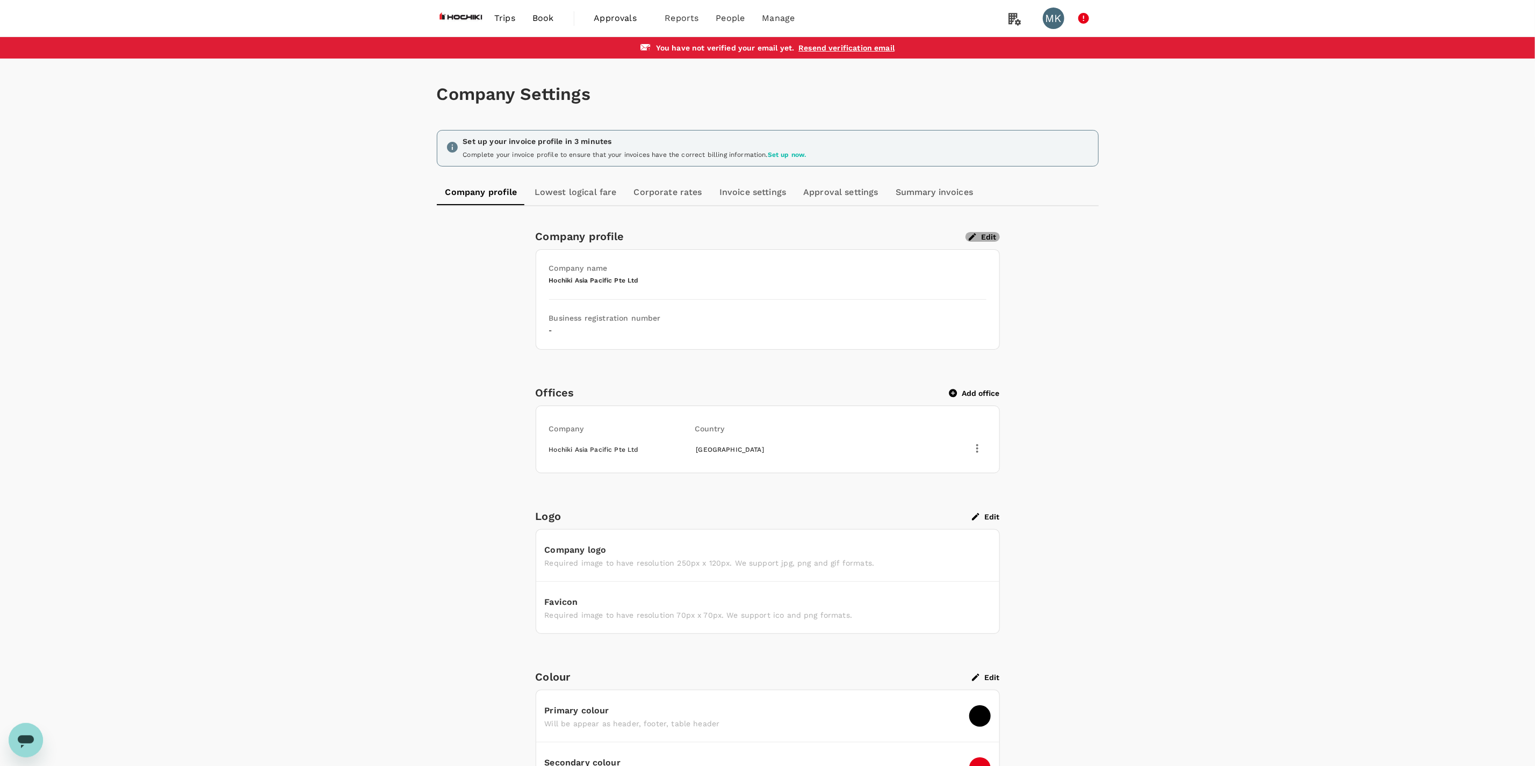
click at [984, 239] on button "Edit" at bounding box center [983, 237] width 34 height 10
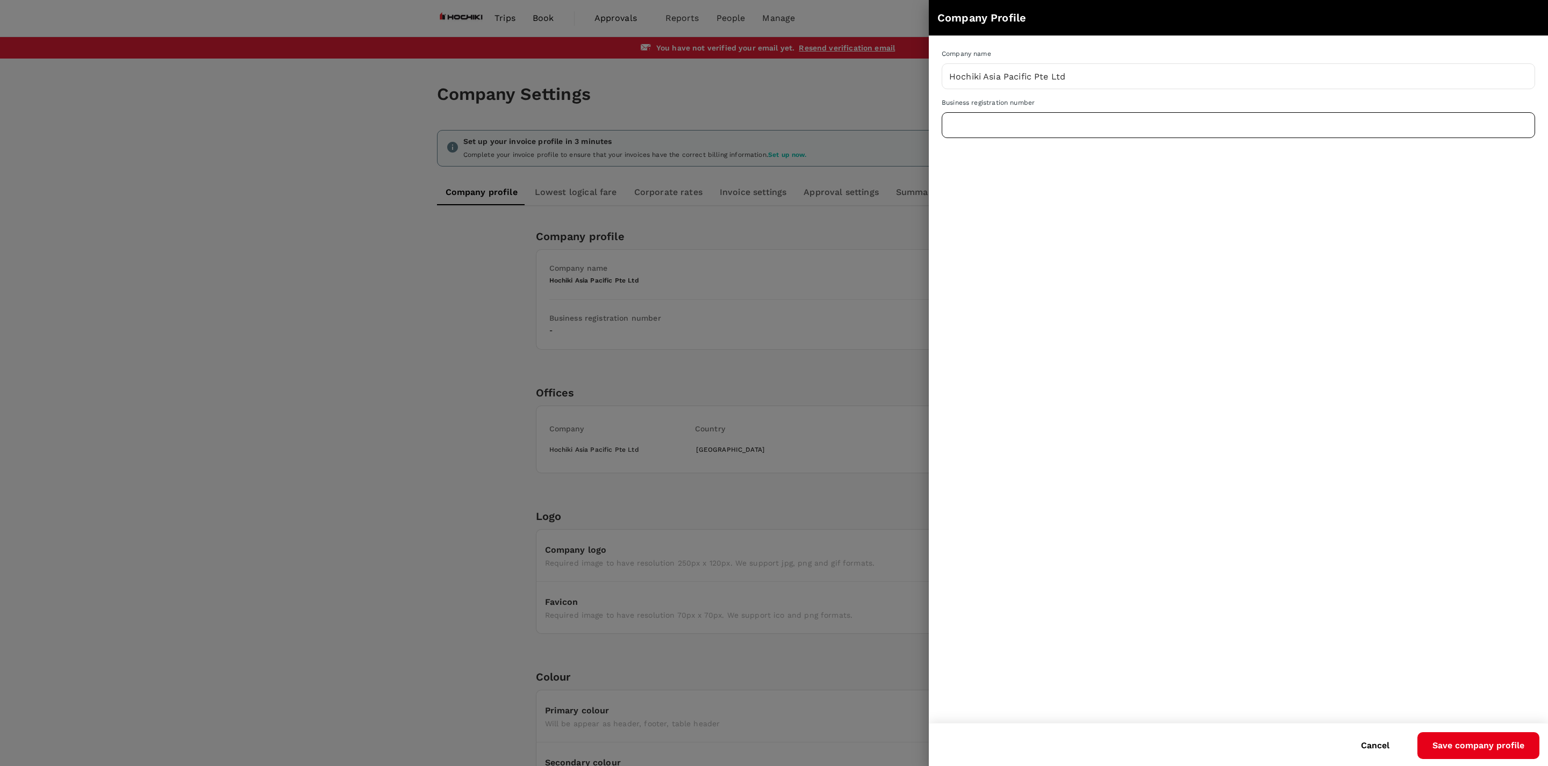
click at [1003, 129] on input "text" at bounding box center [1237, 125] width 593 height 27
paste input "201409311M"
type input "201409311M"
click at [1479, 756] on button "Save company profile" at bounding box center [1478, 745] width 122 height 27
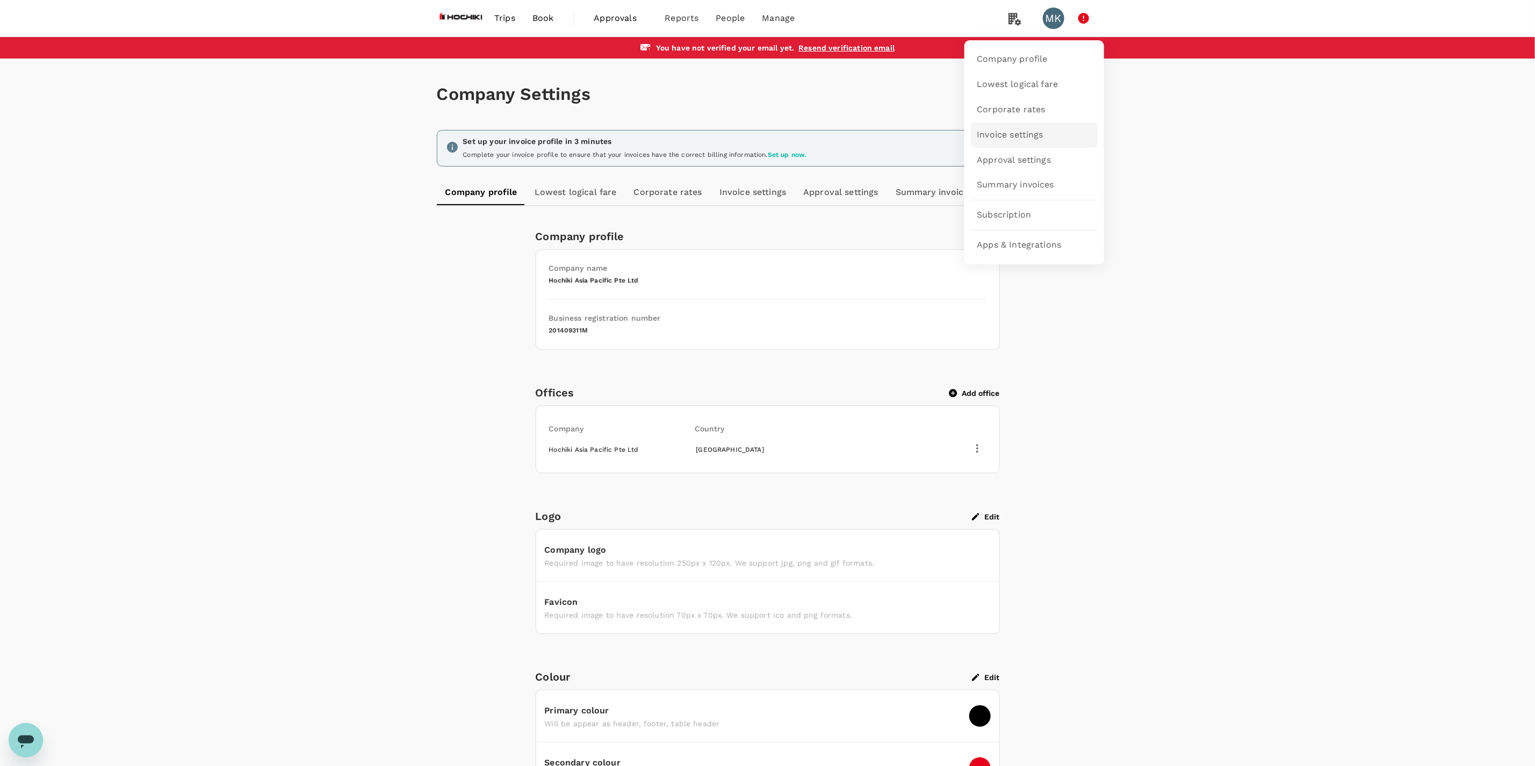
click at [1014, 137] on span "Invoice settings" at bounding box center [1010, 135] width 66 height 12
click at [721, 191] on link "Invoice settings" at bounding box center [753, 192] width 84 height 26
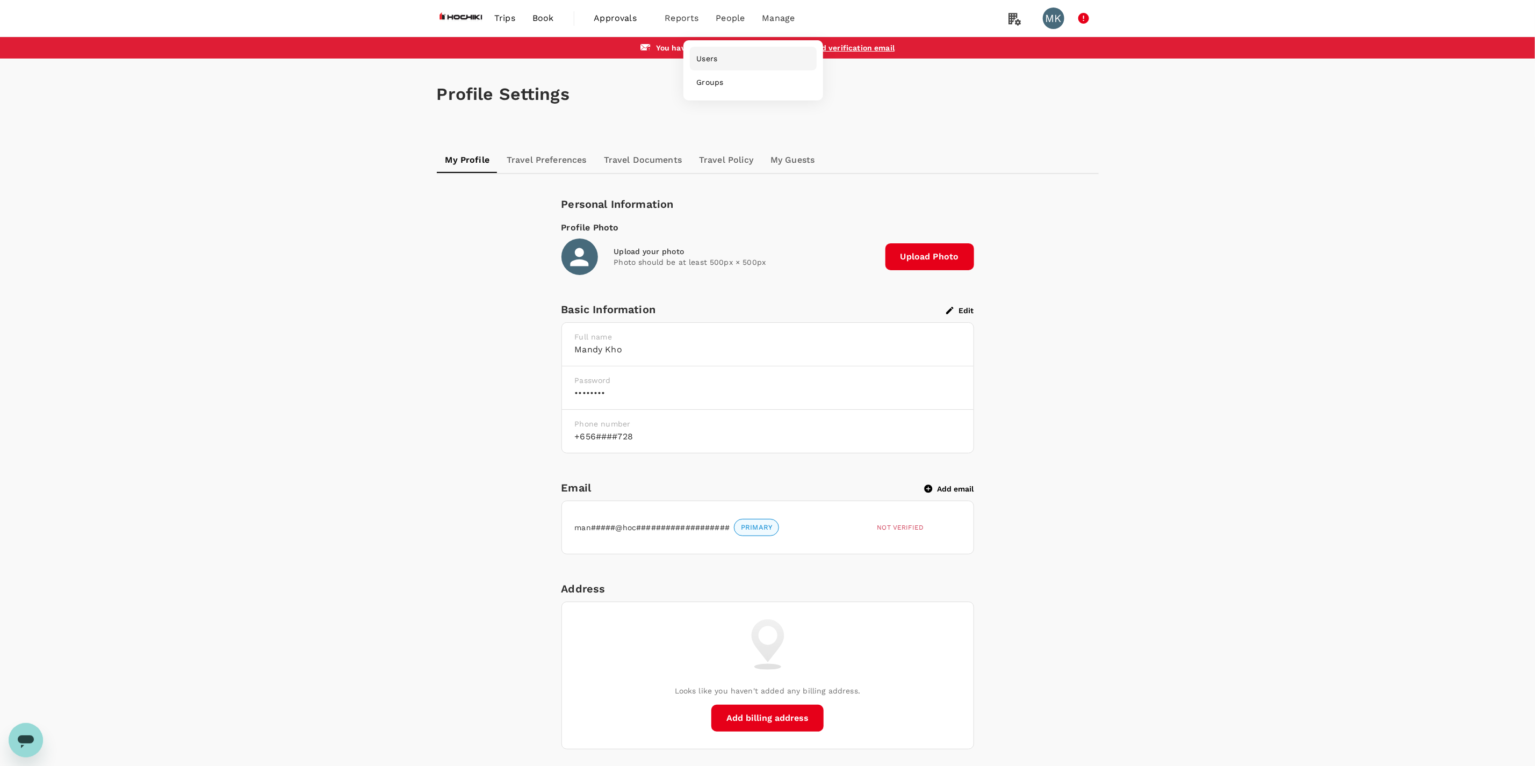
click at [709, 54] on span "Users" at bounding box center [706, 58] width 21 height 11
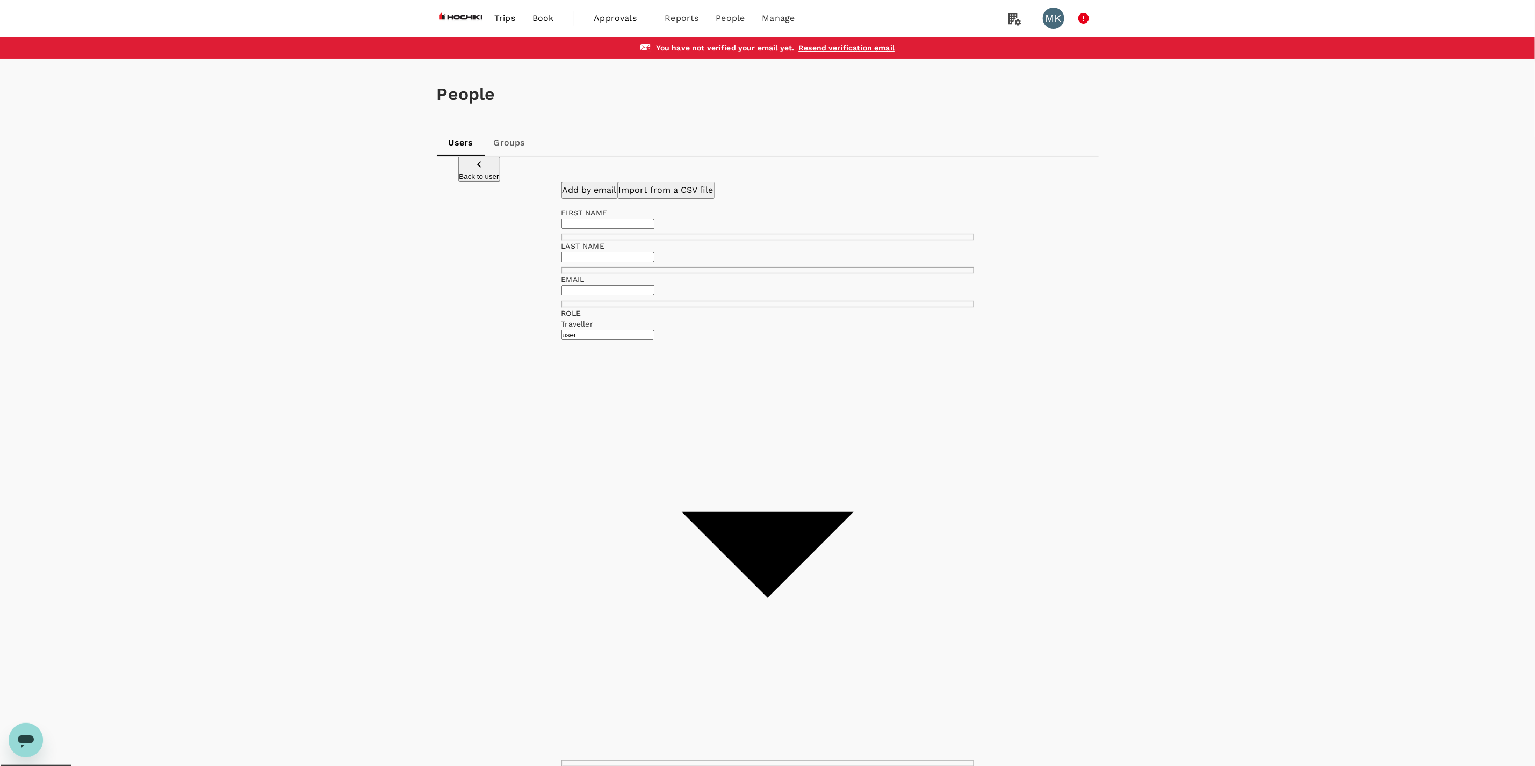
click at [611, 229] on input "text" at bounding box center [608, 224] width 93 height 10
type input "Tracy"
click at [655, 256] on input "text" at bounding box center [608, 257] width 93 height 10
type input "Chen"
drag, startPoint x: 655, startPoint y: 300, endPoint x: 643, endPoint y: 301, distance: 11.3
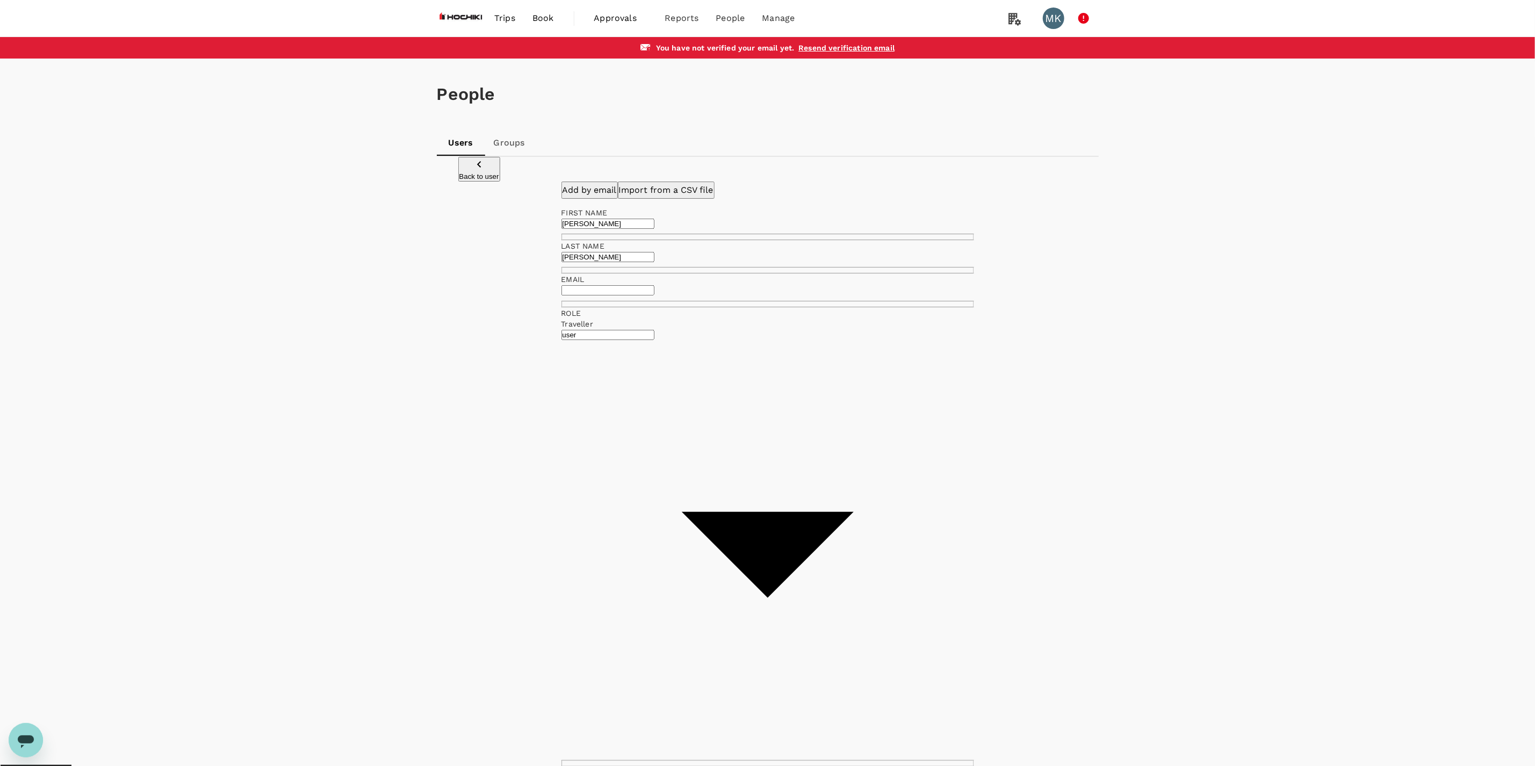
click at [655, 296] on input "text" at bounding box center [608, 290] width 93 height 10
click at [605, 296] on input "text" at bounding box center [608, 290] width 93 height 10
paste input "tracychen@hochikiasiapacific.com"
type input "tracychen@hochikiasiapacific.com"
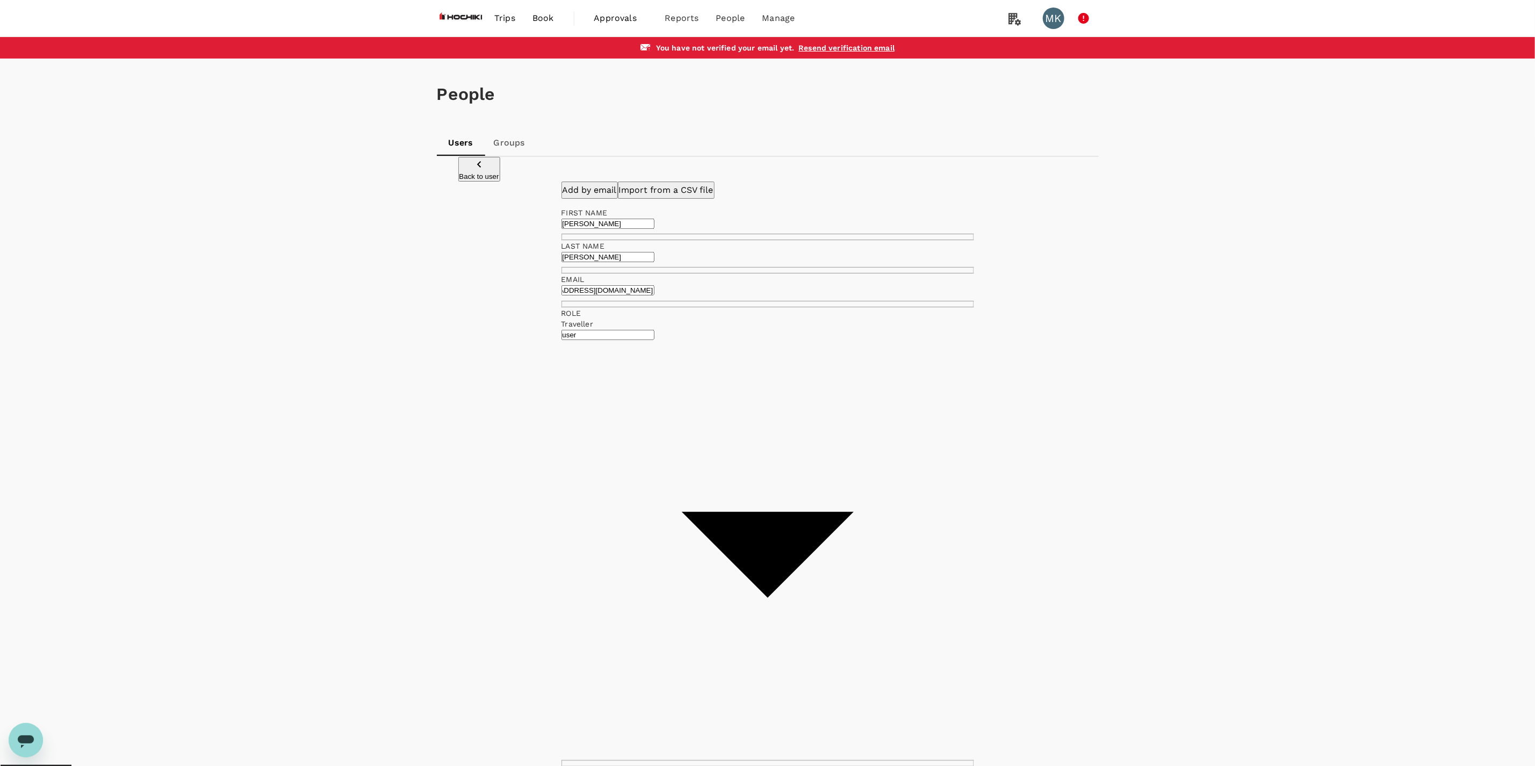
scroll to position [0, 0]
click at [787, 314] on body "Trips Book Approvals 0 Reports People Manage MK You have not verified your emai…" at bounding box center [774, 465] width 1548 height 930
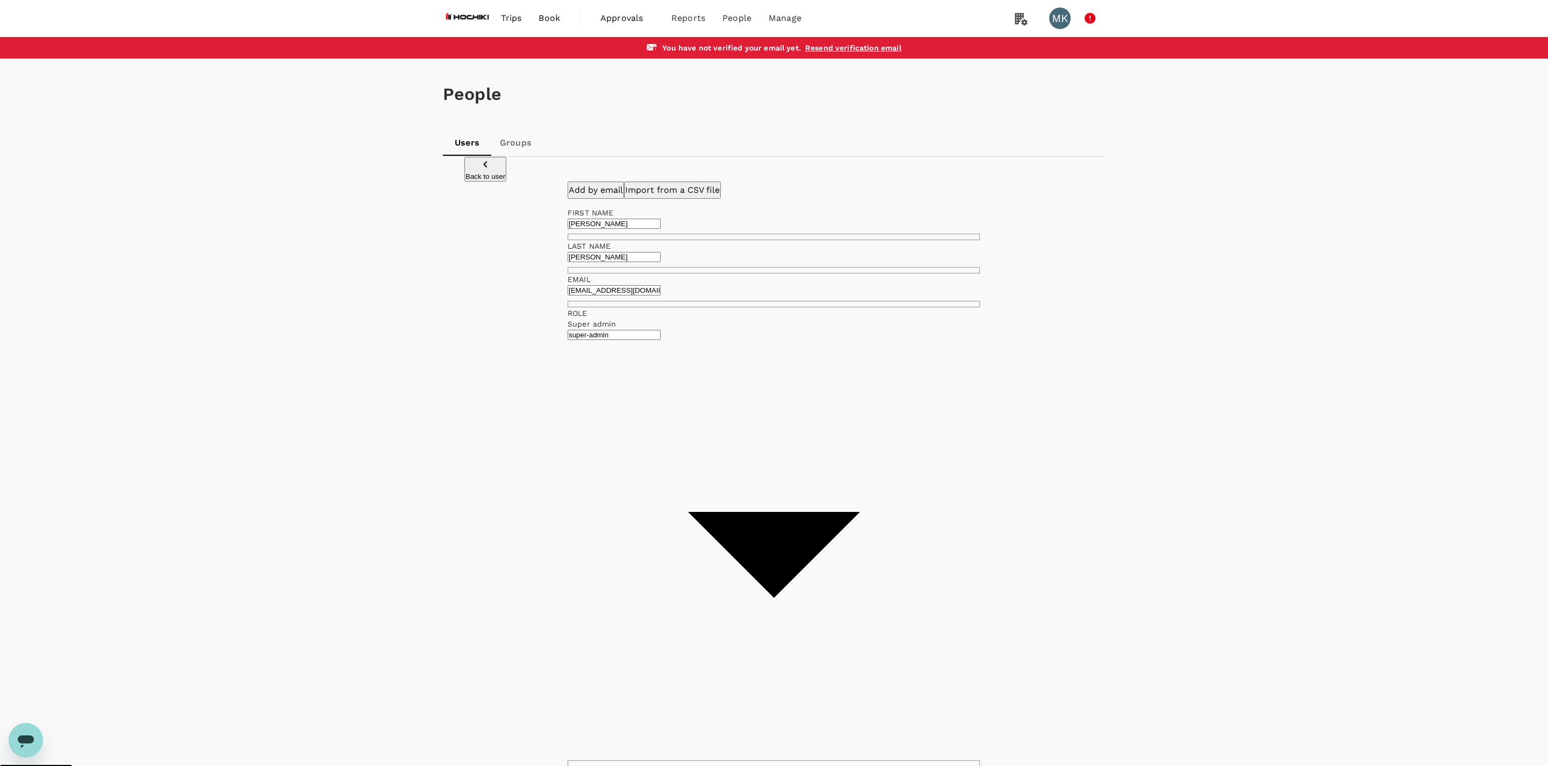
click at [784, 308] on body "Trips Book Approvals 0 Reports People Manage MK You have not verified your emai…" at bounding box center [774, 465] width 1548 height 930
type input "admin"
